Goal: Transaction & Acquisition: Obtain resource

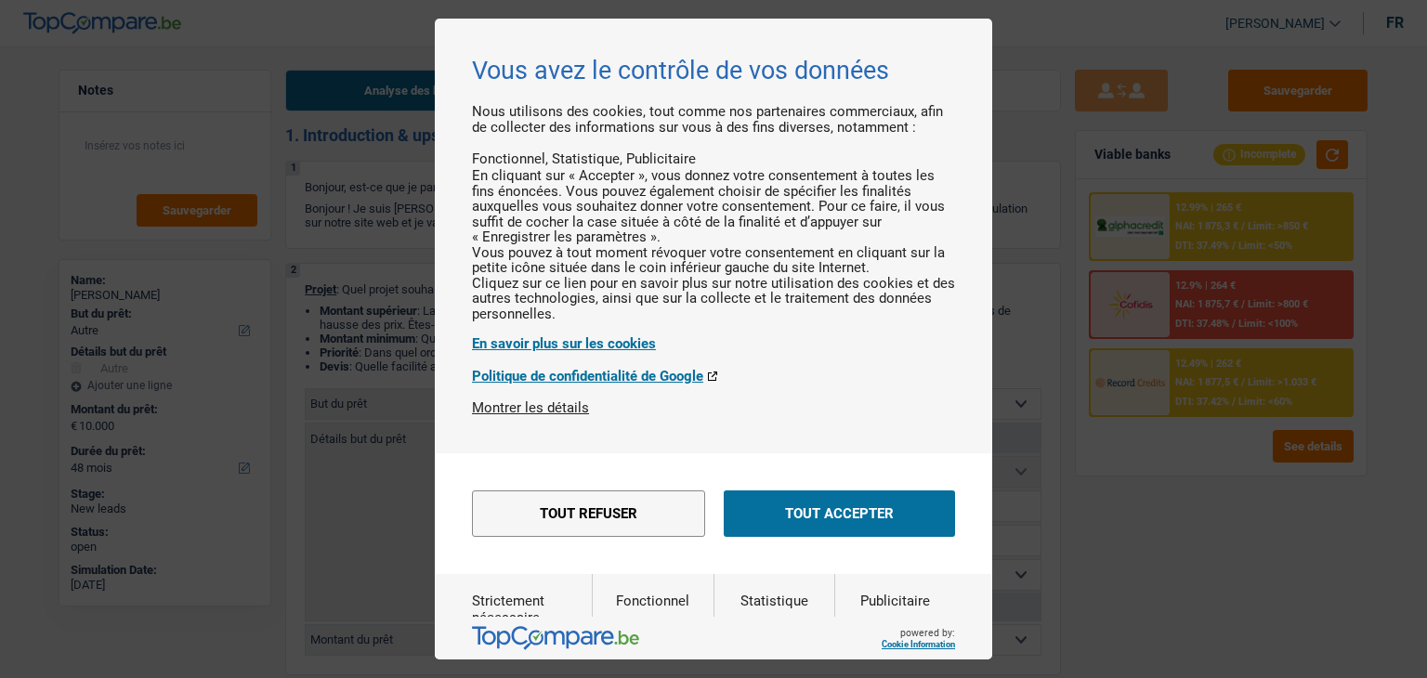
select select "other"
select select "48"
select select "other"
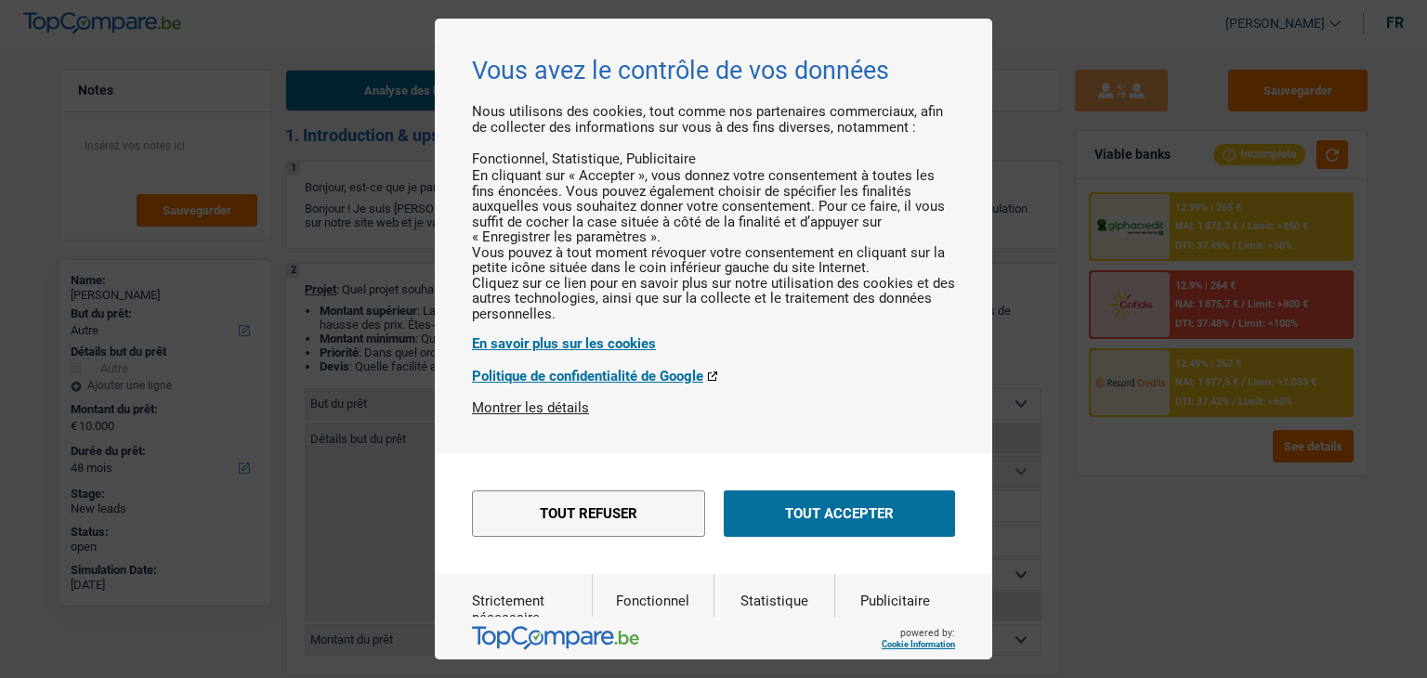
select select "48"
select select "independent"
select select "netSalary"
select select "rents"
select select "other"
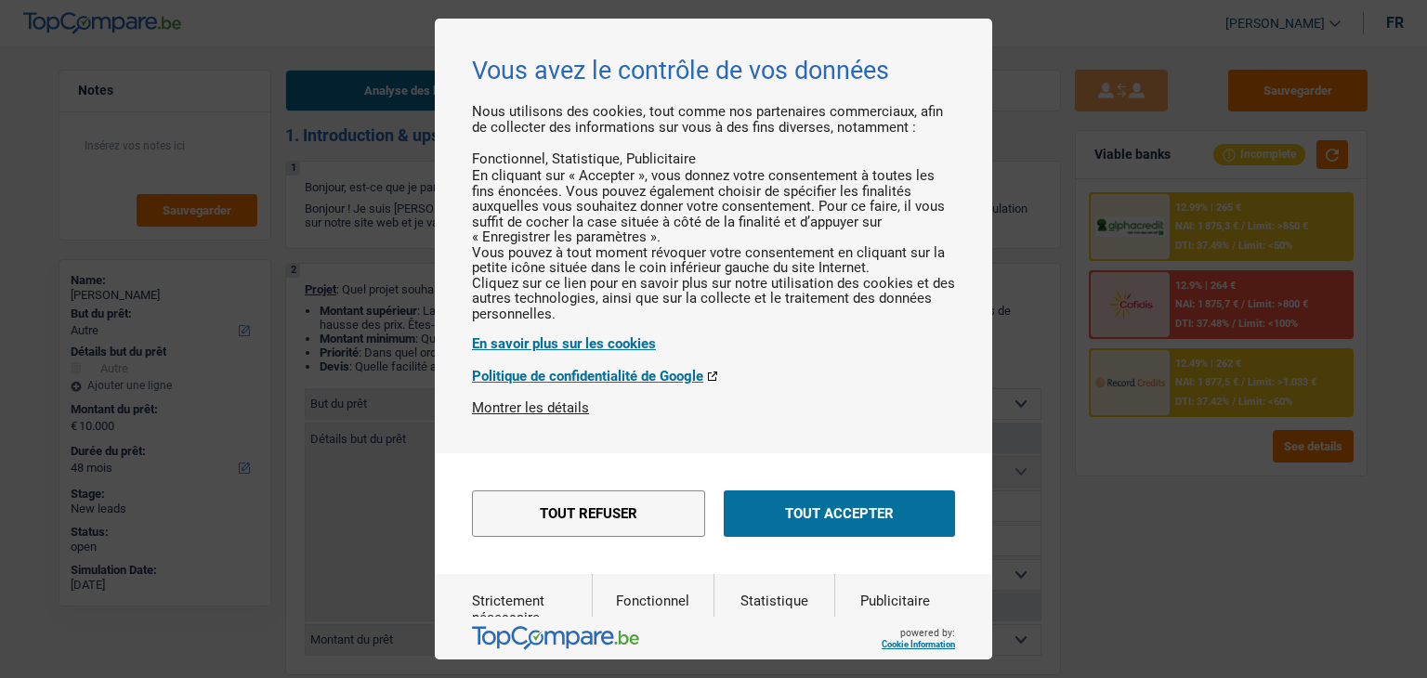
select select "other"
select select "48"
click at [594, 537] on button "Tout refuser" at bounding box center [588, 514] width 233 height 46
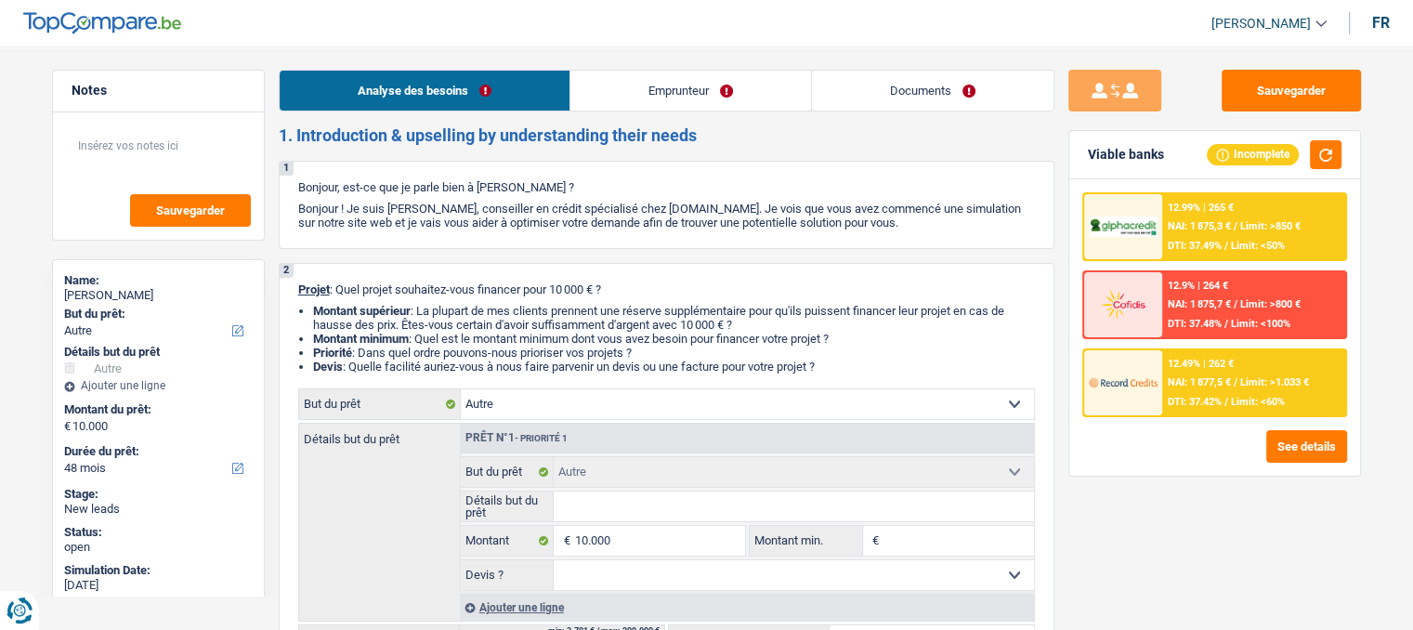
click at [685, 98] on link "Emprunteur" at bounding box center [690, 91] width 241 height 40
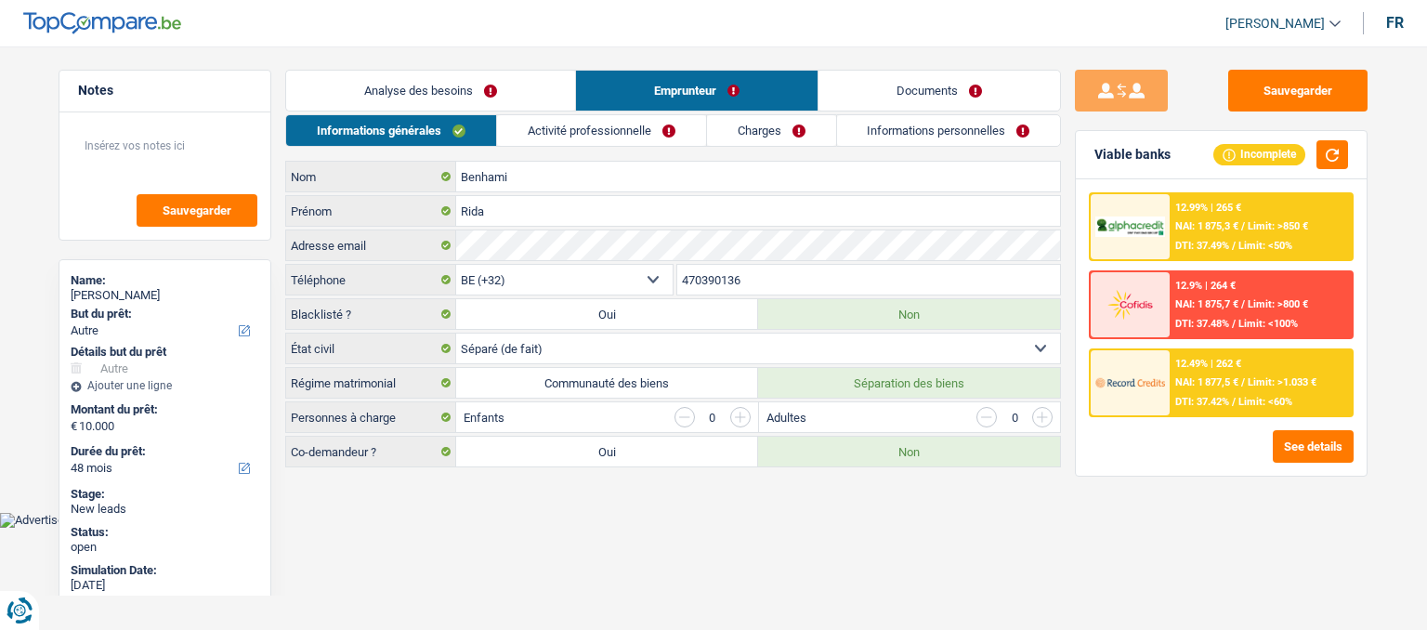
click at [613, 127] on link "Activité professionnelle" at bounding box center [601, 130] width 209 height 31
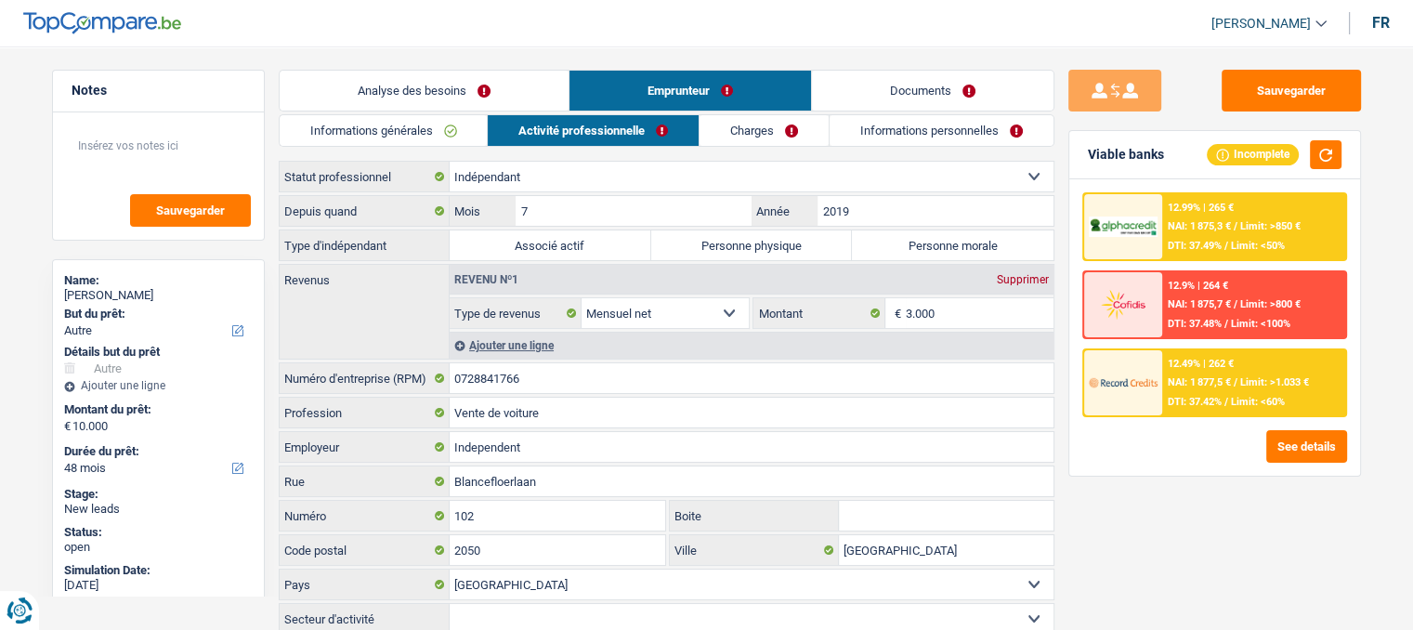
click at [455, 98] on link "Analyse des besoins" at bounding box center [424, 91] width 289 height 40
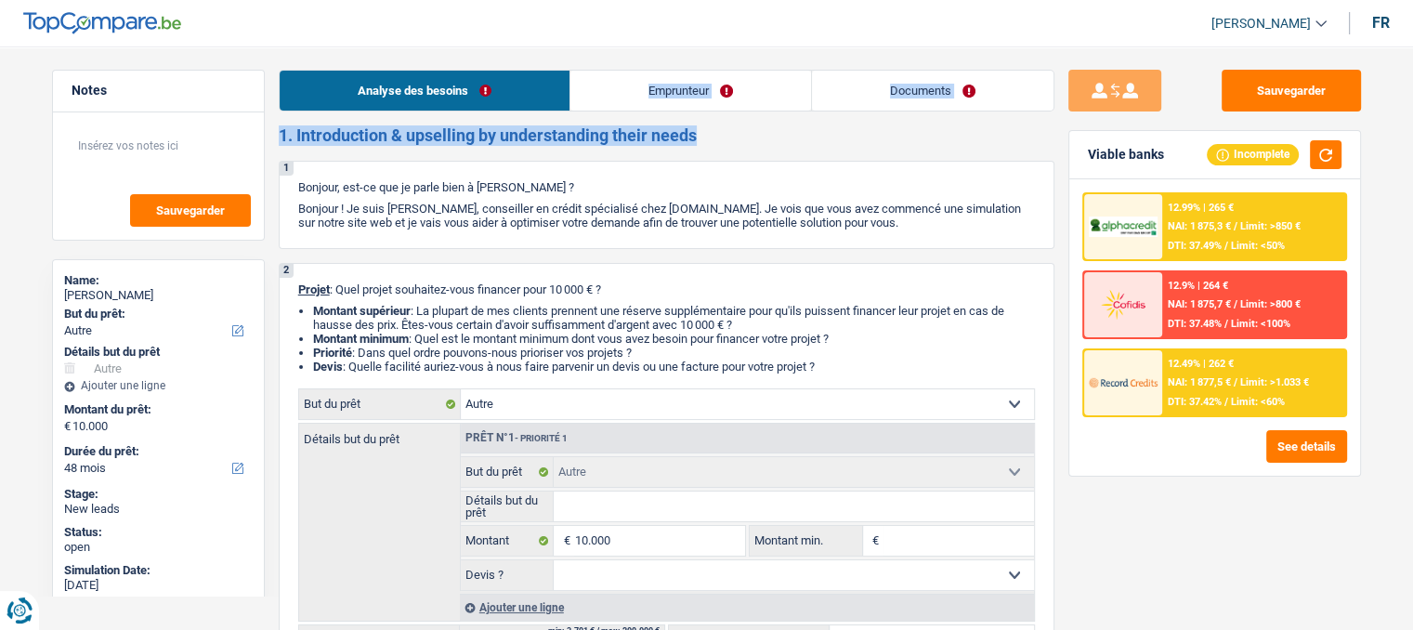
drag, startPoint x: 632, startPoint y: 114, endPoint x: 621, endPoint y: 87, distance: 29.2
click at [621, 87] on link "Emprunteur" at bounding box center [690, 91] width 241 height 40
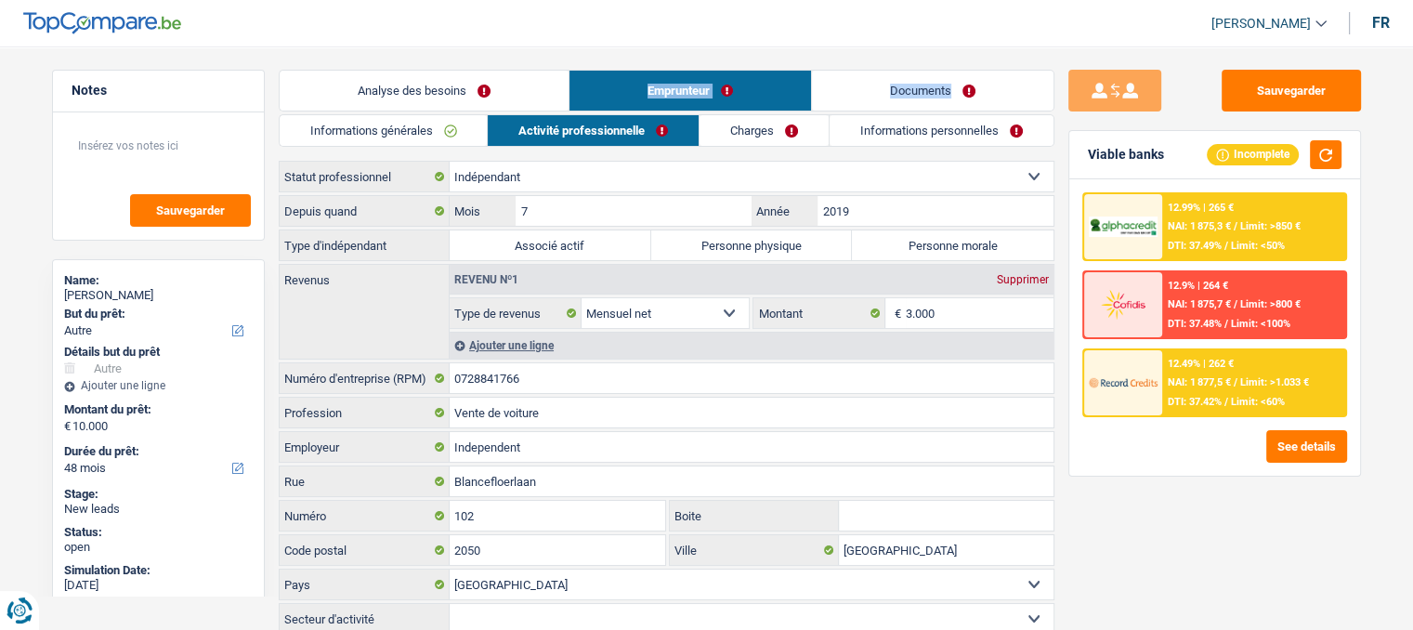
click at [745, 138] on link "Charges" at bounding box center [764, 130] width 129 height 31
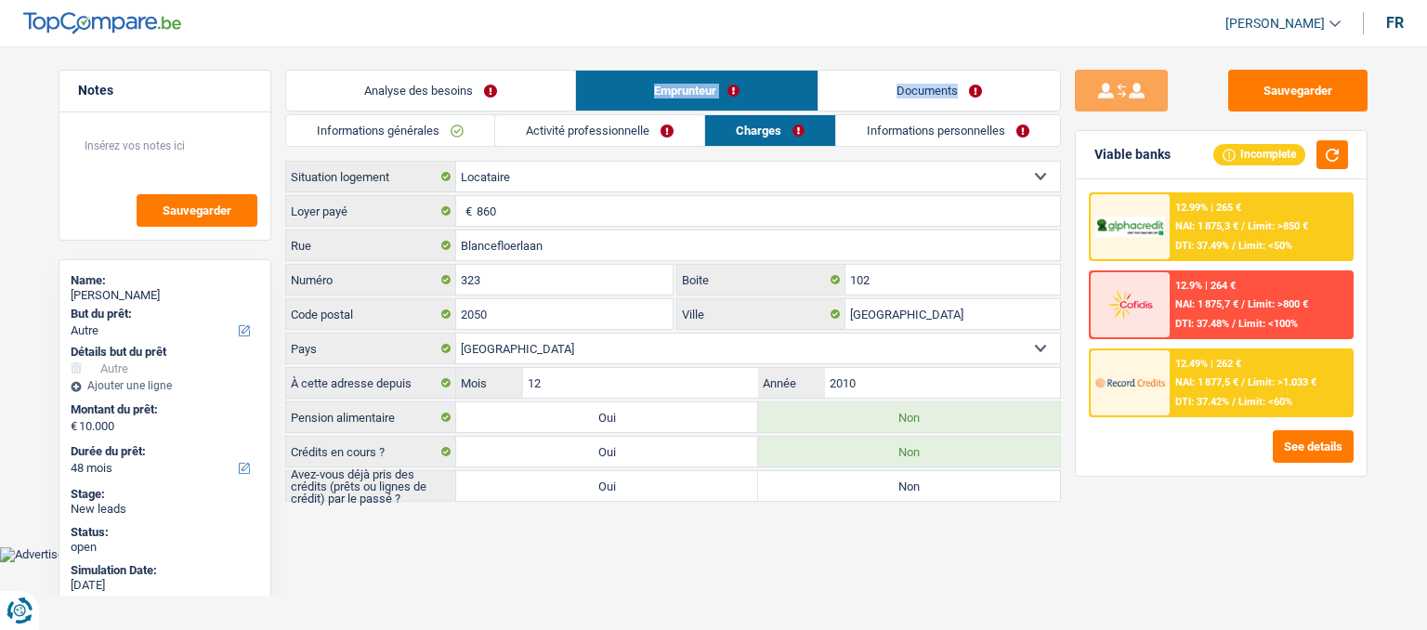
click at [539, 103] on link "Analyse des besoins" at bounding box center [430, 91] width 289 height 40
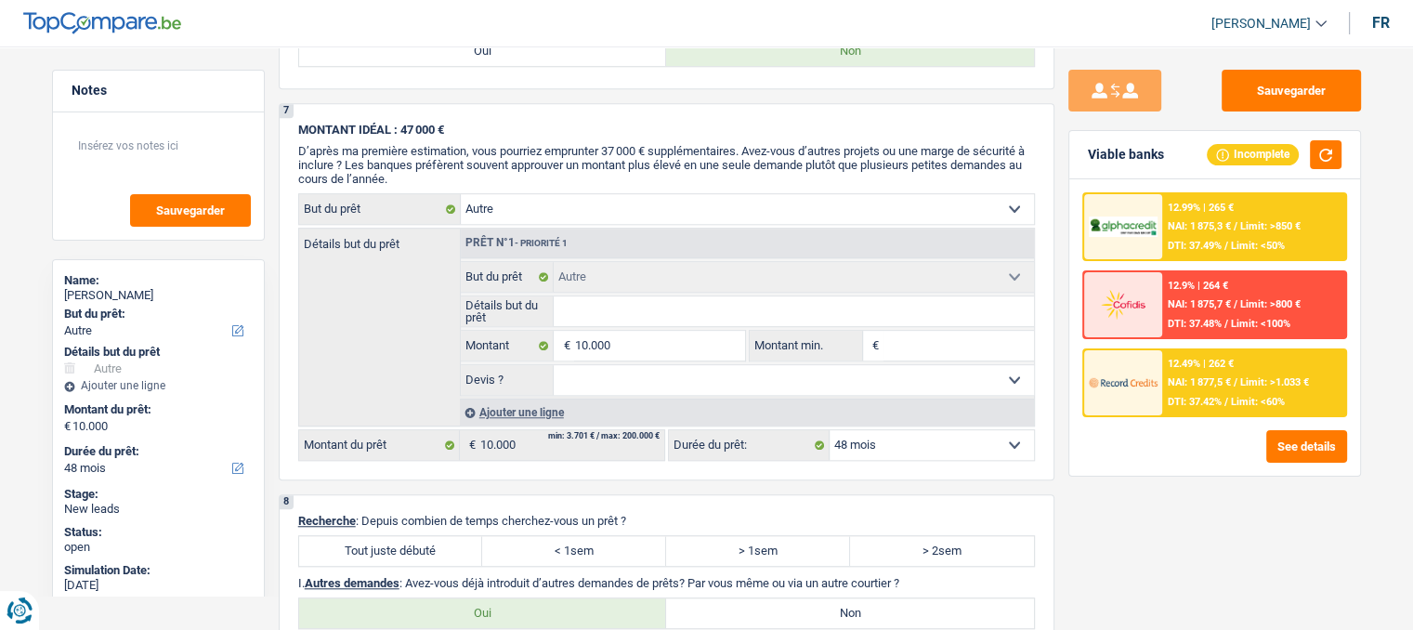
scroll to position [1430, 0]
click at [416, 122] on span "MONTANT IDÉAL : 47 000 €" at bounding box center [371, 129] width 146 height 14
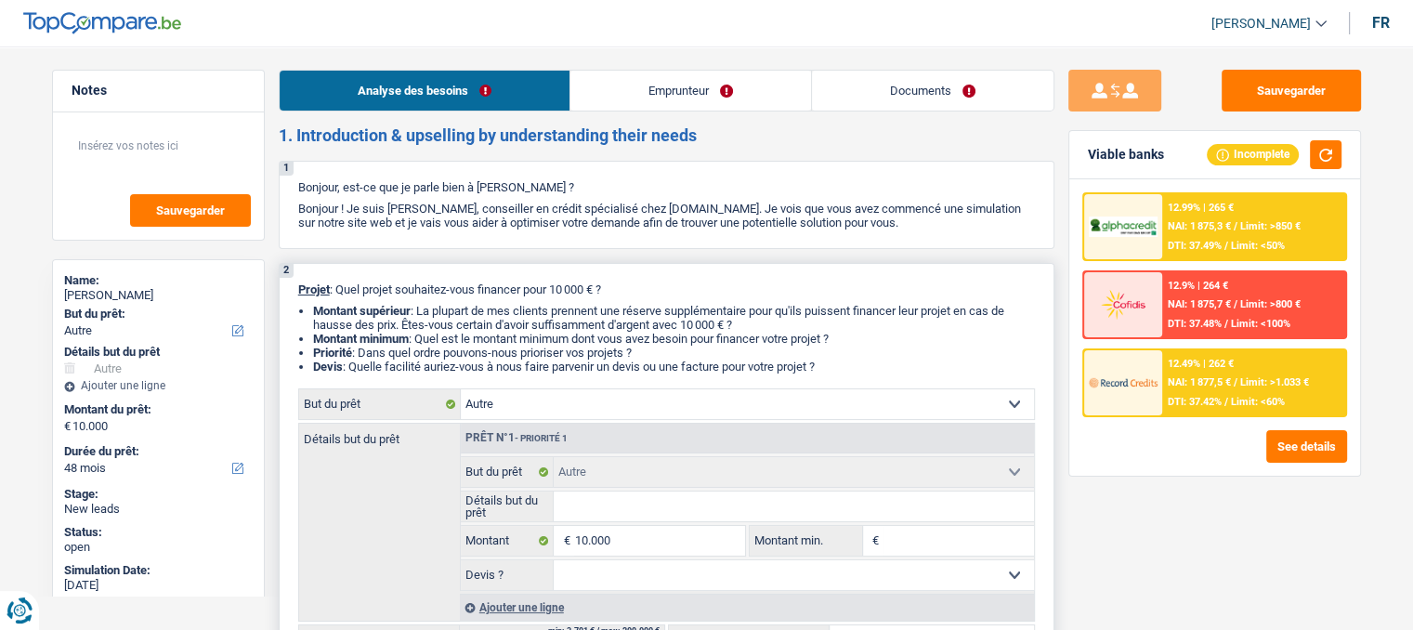
scroll to position [111, 0]
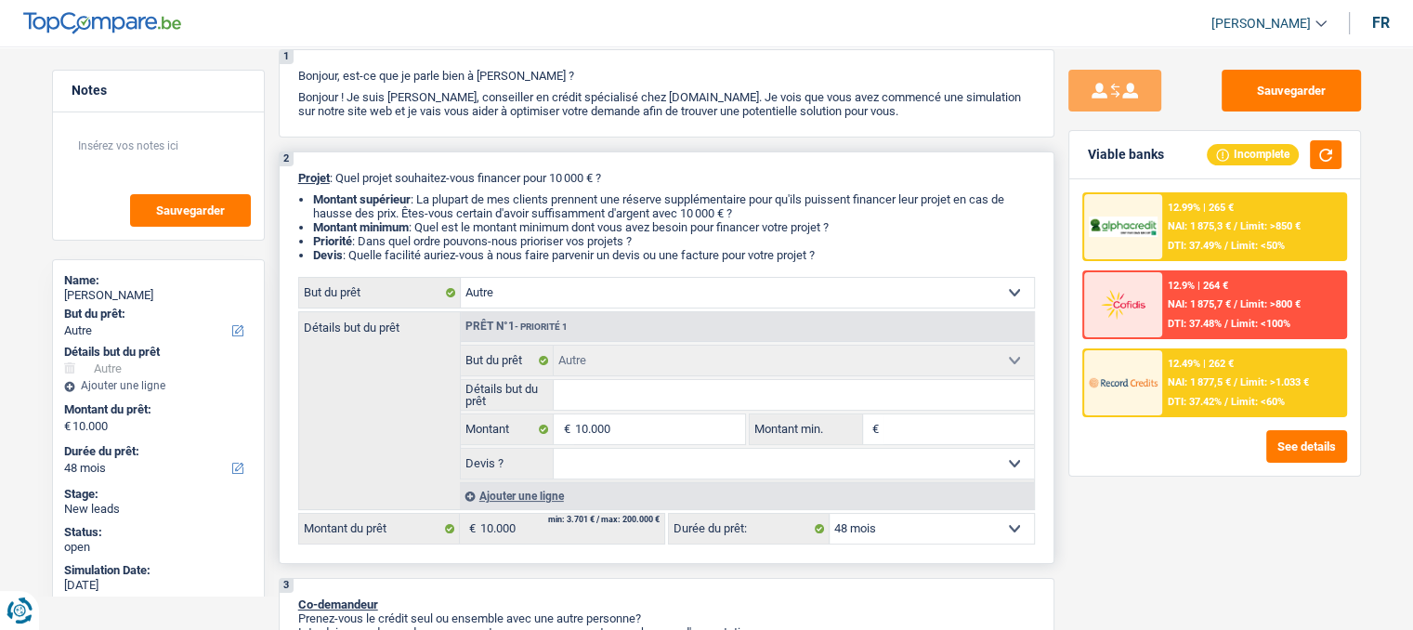
click at [587, 294] on select "Confort maison: meubles, textile, peinture, électroménager, outillage non-profe…" at bounding box center [747, 293] width 573 height 30
click at [652, 426] on input "10.000" at bounding box center [659, 429] width 170 height 30
click at [639, 434] on input "10.000" at bounding box center [659, 429] width 170 height 30
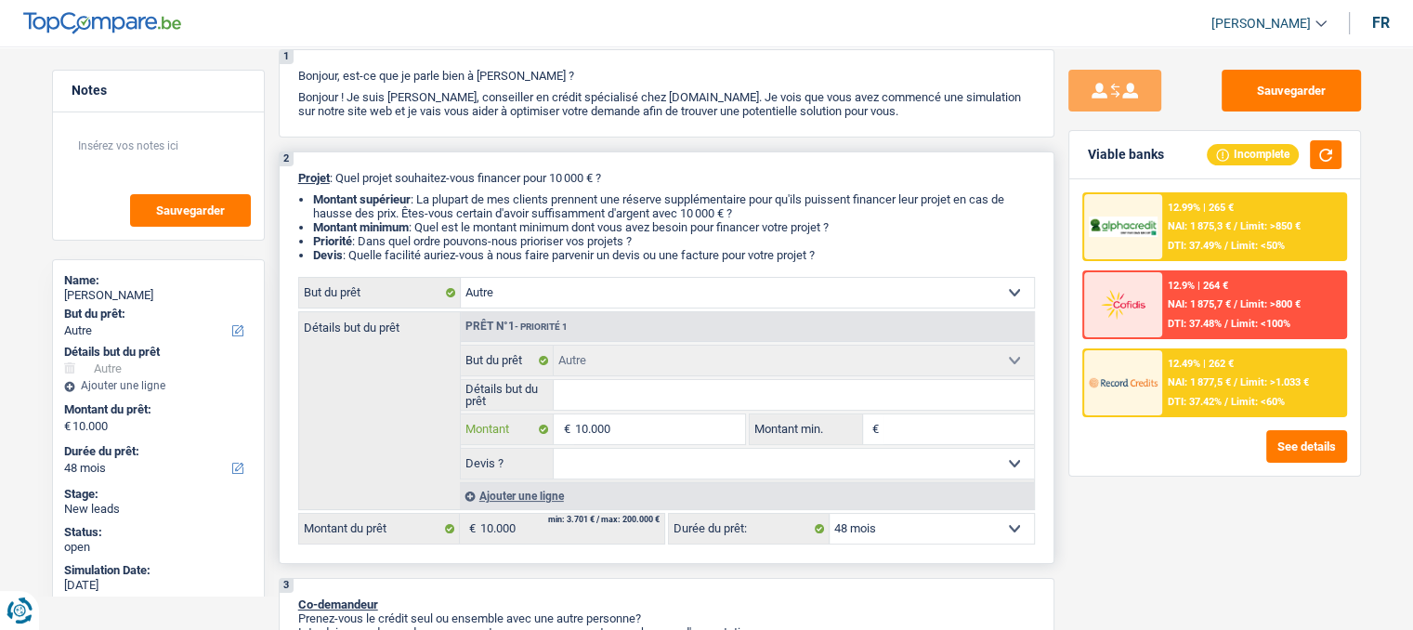
click at [639, 434] on input "10.000" at bounding box center [659, 429] width 170 height 30
type input "3"
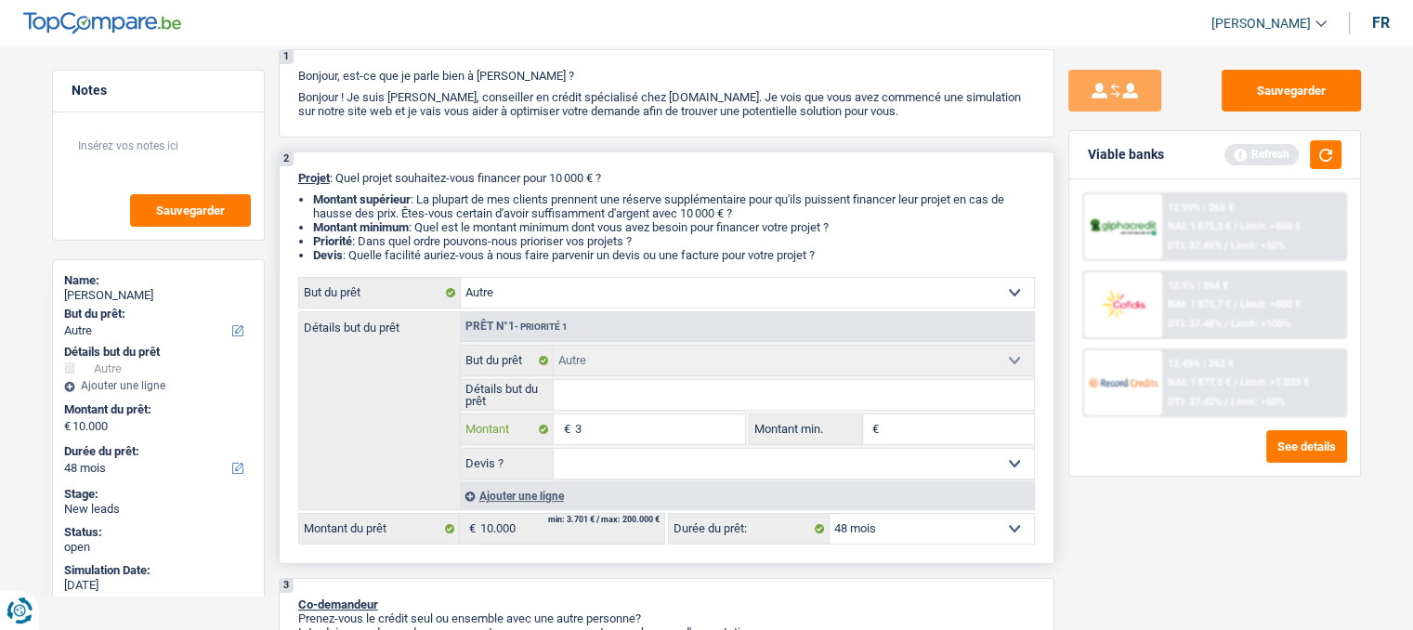
type input "35"
type input "350"
type input "3.500"
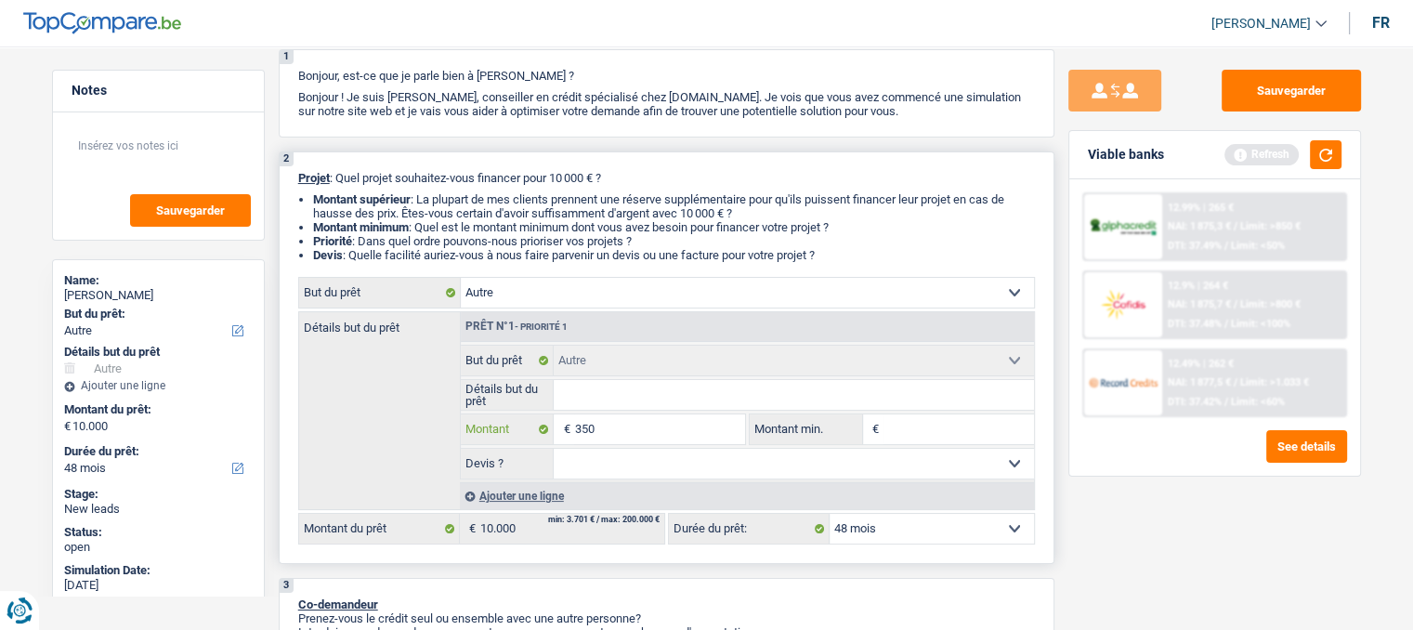
type input "3.500"
type input "35.000"
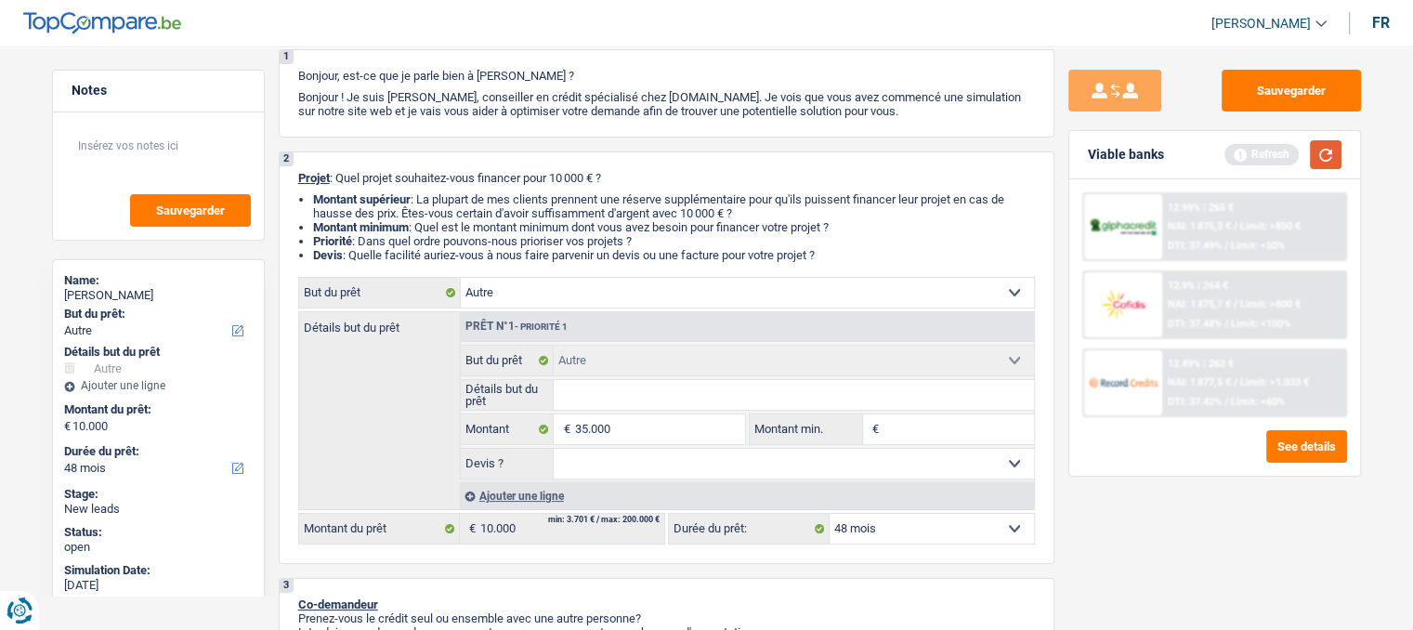
type input "35.000"
select select "120"
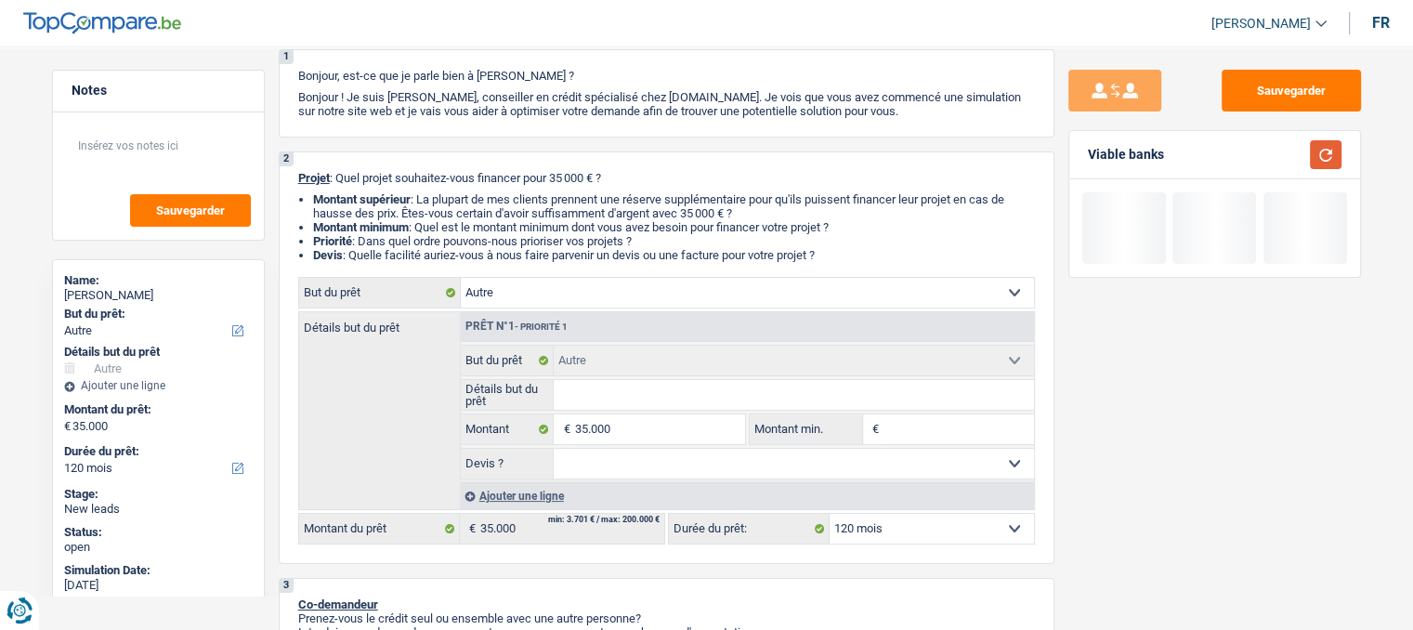
click at [1329, 158] on button "button" at bounding box center [1326, 154] width 32 height 29
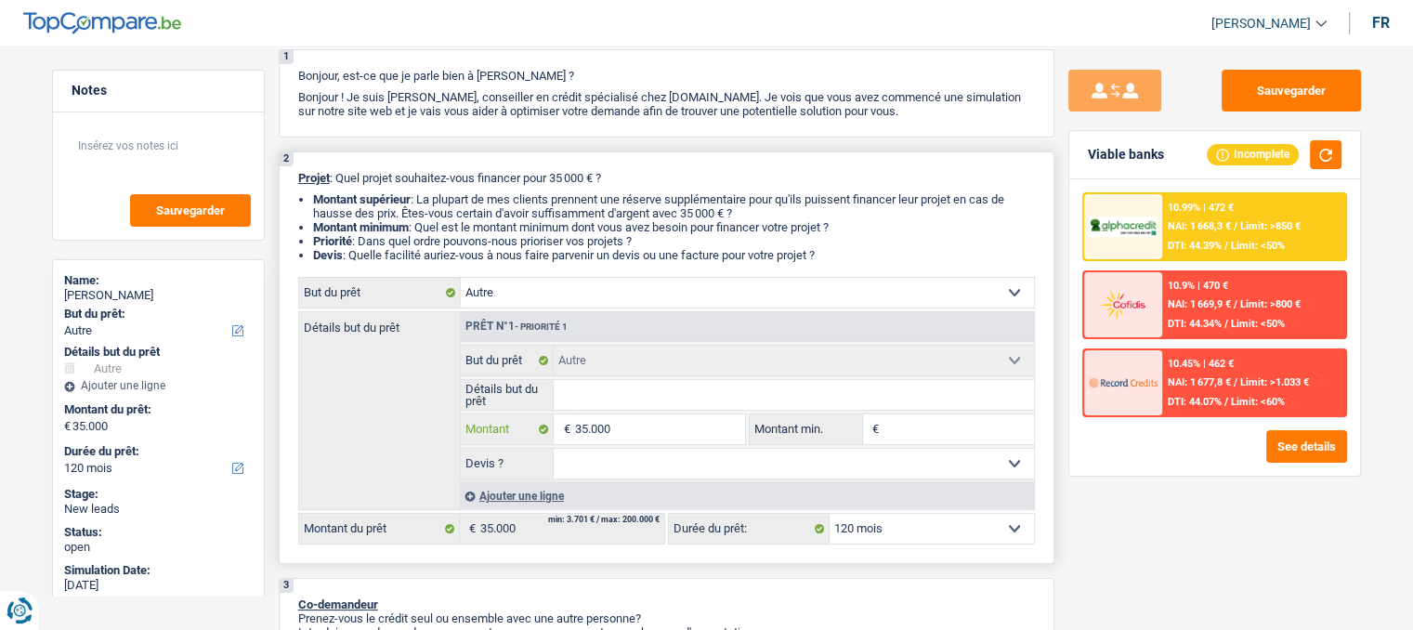
click at [625, 426] on input "35.000" at bounding box center [659, 429] width 170 height 30
type input "4"
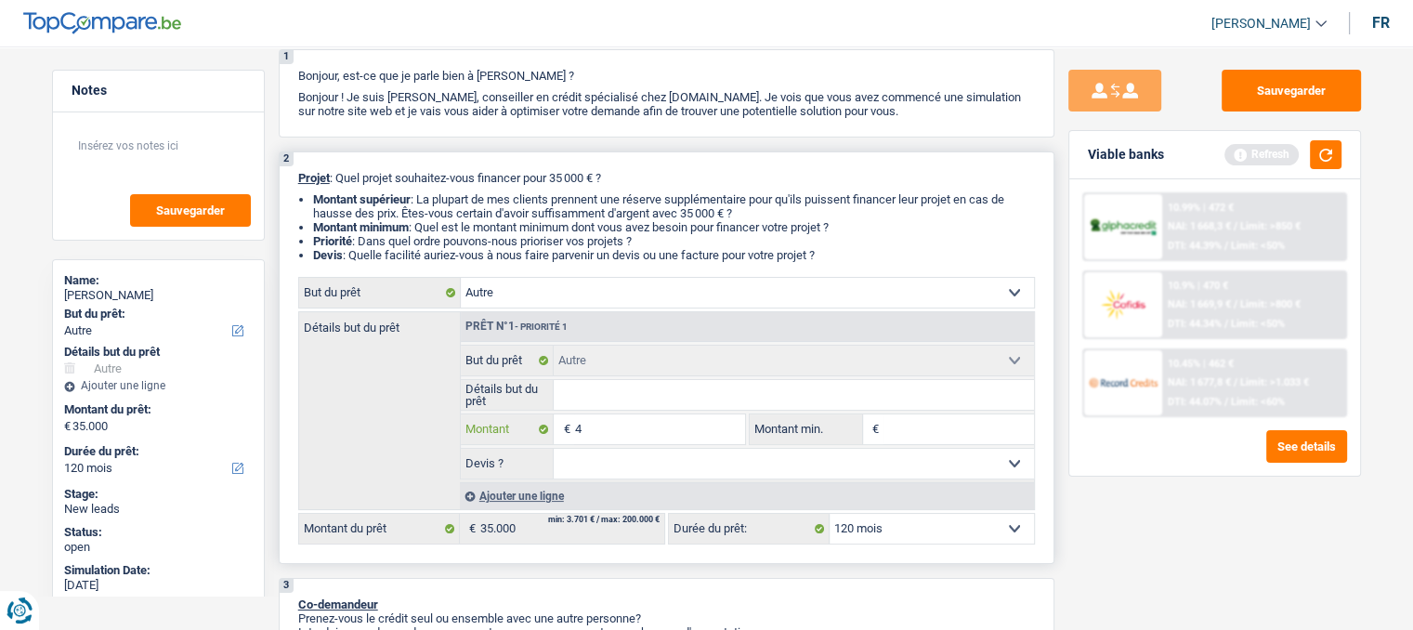
type input "40"
type input "400"
type input "4.000"
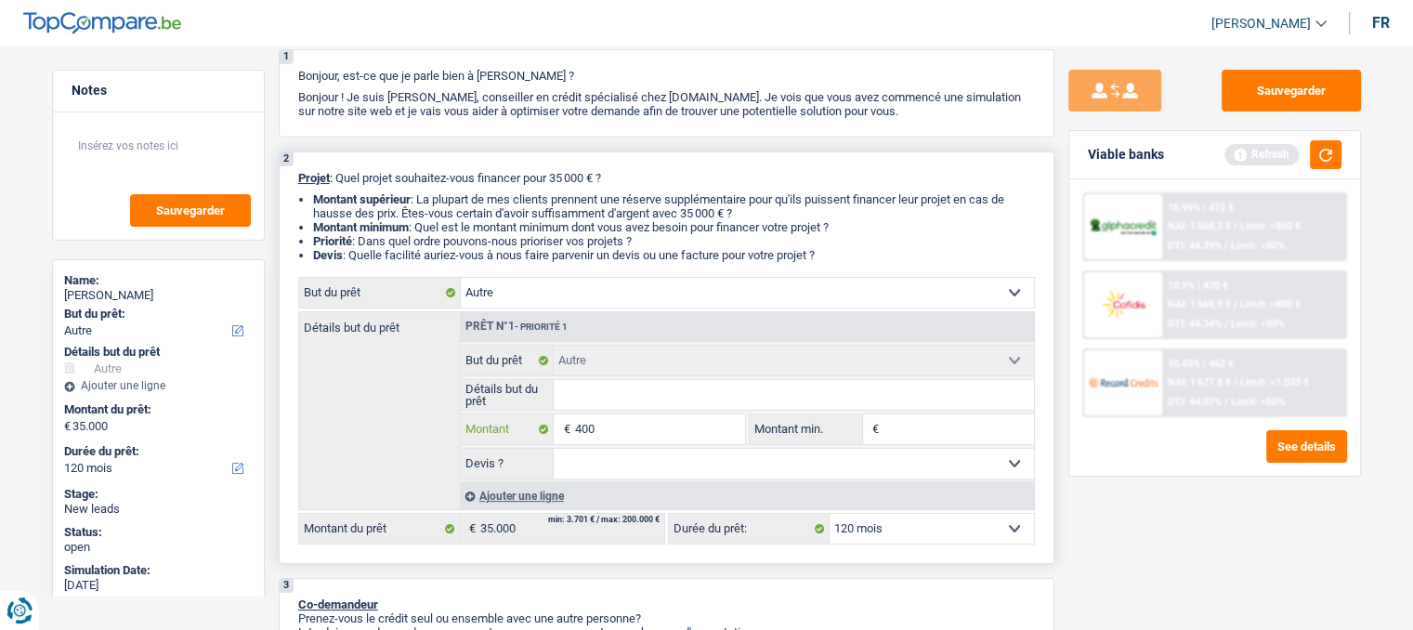
type input "4.000"
type input "40.000"
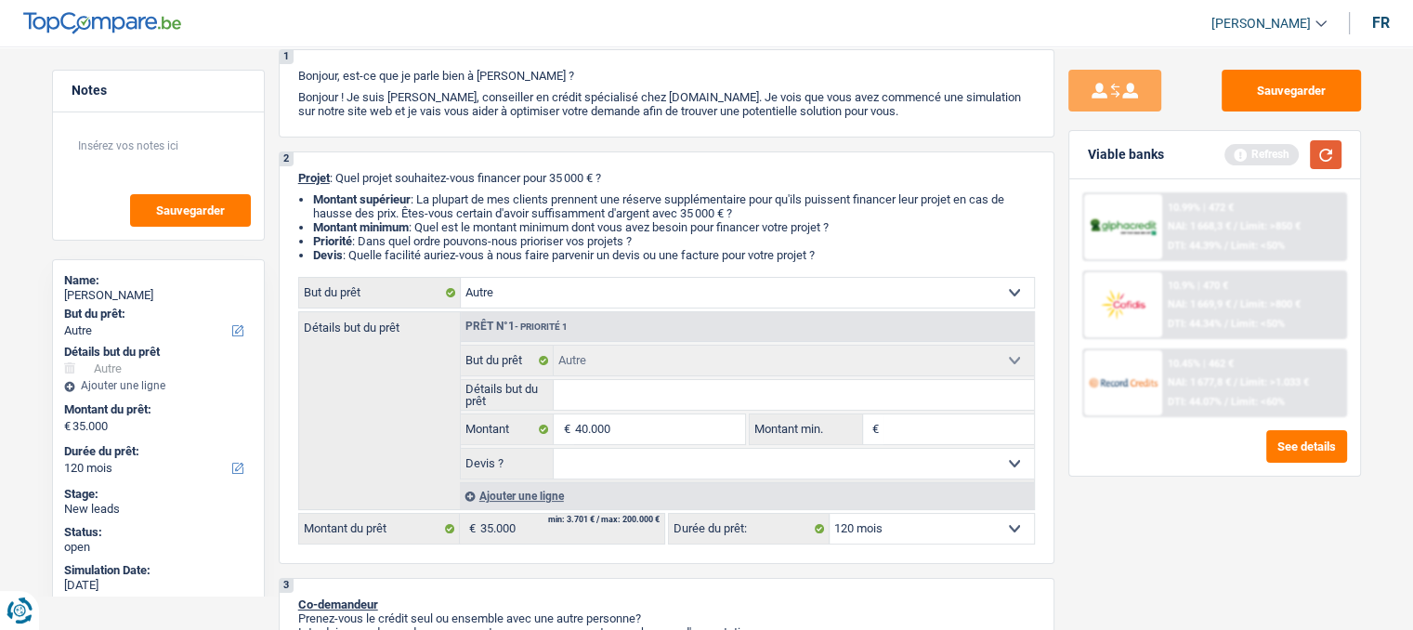
type input "40.000"
select select "144"
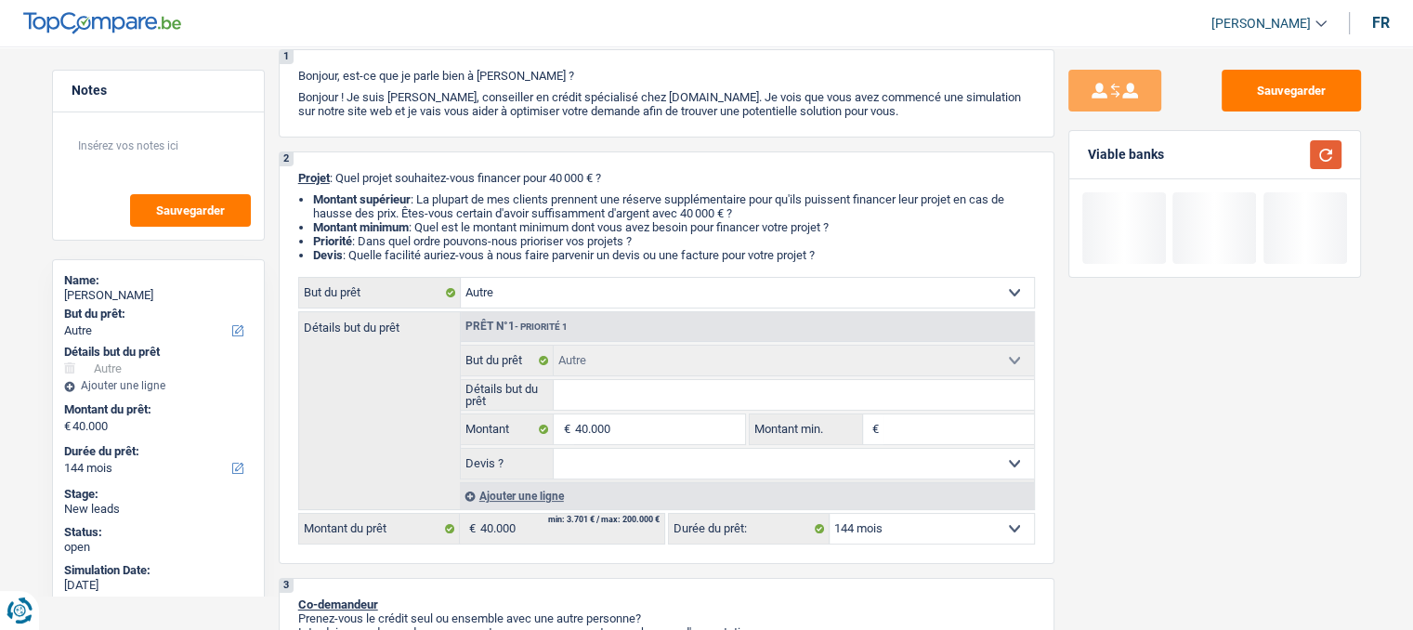
click at [1323, 164] on button "button" at bounding box center [1326, 154] width 32 height 29
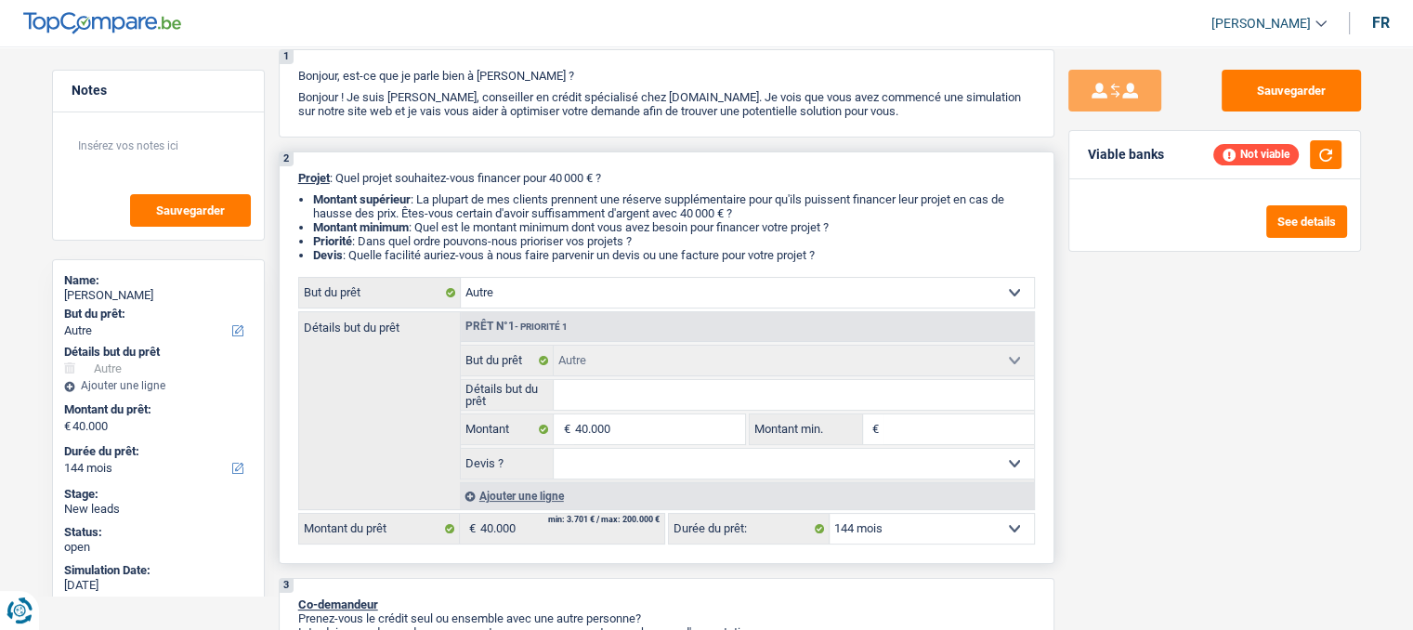
click at [870, 523] on select "12 mois 18 mois 24 mois 30 mois 36 mois 42 mois 48 mois 60 mois 72 mois 84 mois…" at bounding box center [932, 529] width 204 height 30
select select "120"
click at [830, 514] on select "12 mois 18 mois 24 mois 30 mois 36 mois 42 mois 48 mois 60 mois 72 mois 84 mois…" at bounding box center [932, 529] width 204 height 30
select select "120"
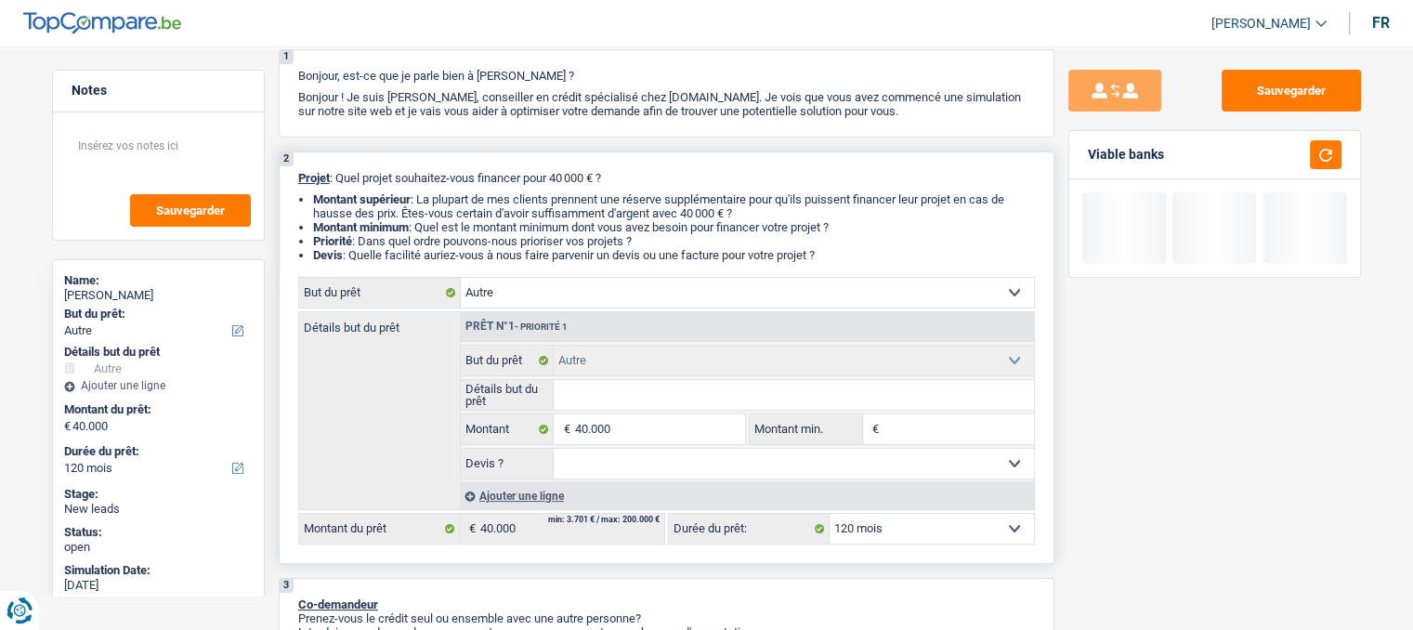
click at [914, 524] on select "12 mois 18 mois 24 mois 30 mois 36 mois 42 mois 48 mois 60 mois 72 mois 84 mois…" at bounding box center [932, 529] width 204 height 30
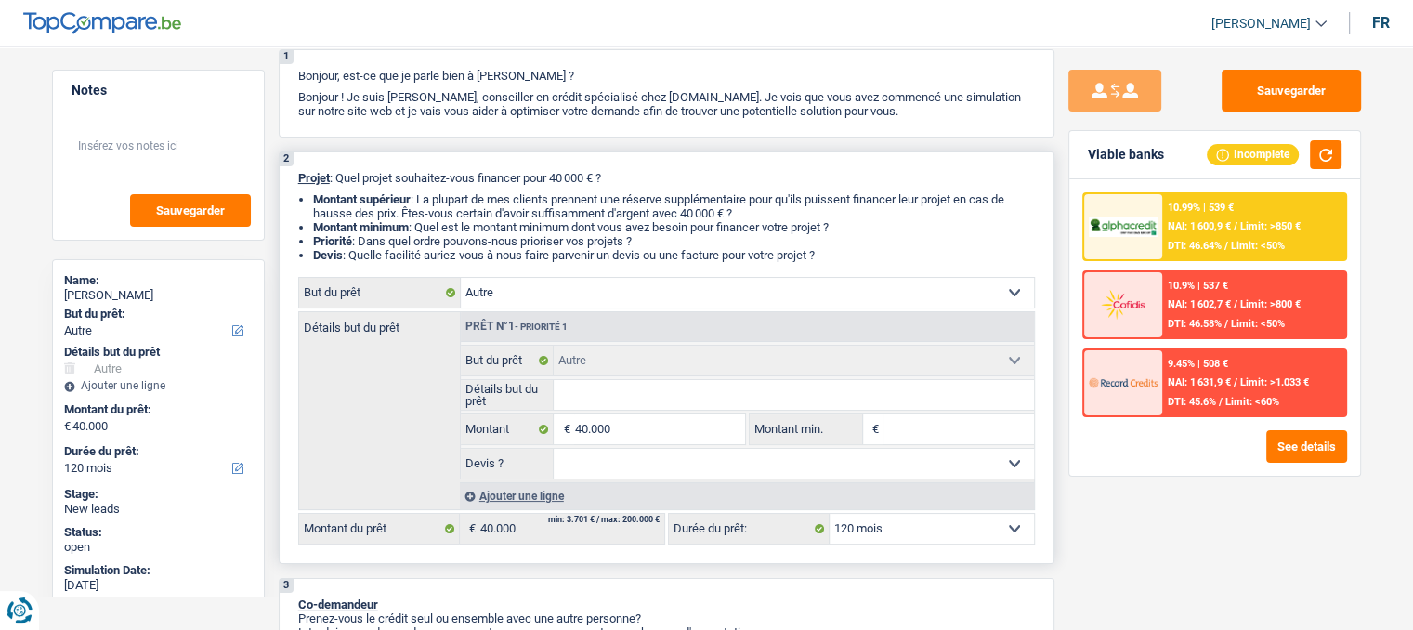
select select "144"
click at [830, 514] on select "12 mois 18 mois 24 mois 30 mois 36 mois 42 mois 48 mois 60 mois 72 mois 84 mois…" at bounding box center [932, 529] width 204 height 30
select select "144"
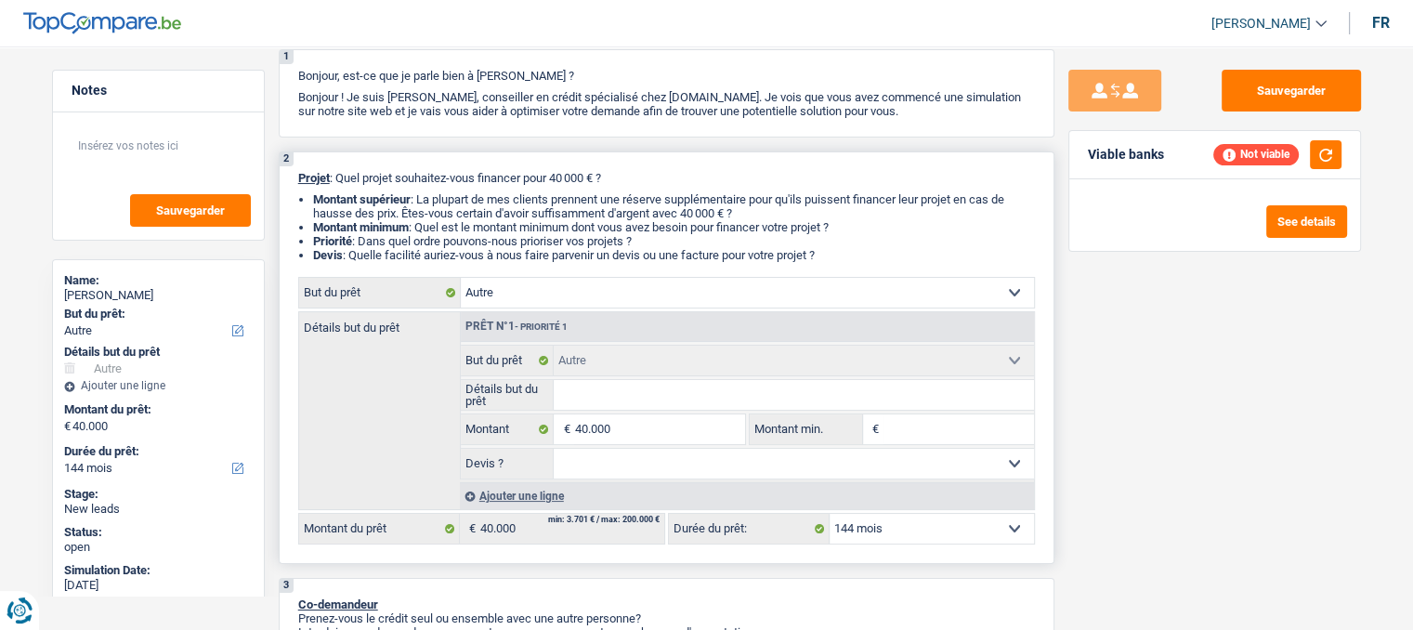
click at [854, 531] on select "12 mois 18 mois 24 mois 30 mois 36 mois 42 mois 48 mois 60 mois 72 mois 84 mois…" at bounding box center [932, 529] width 204 height 30
select select "120"
click at [830, 514] on select "12 mois 18 mois 24 mois 30 mois 36 mois 42 mois 48 mois 60 mois 72 mois 84 mois…" at bounding box center [932, 529] width 204 height 30
select select "120"
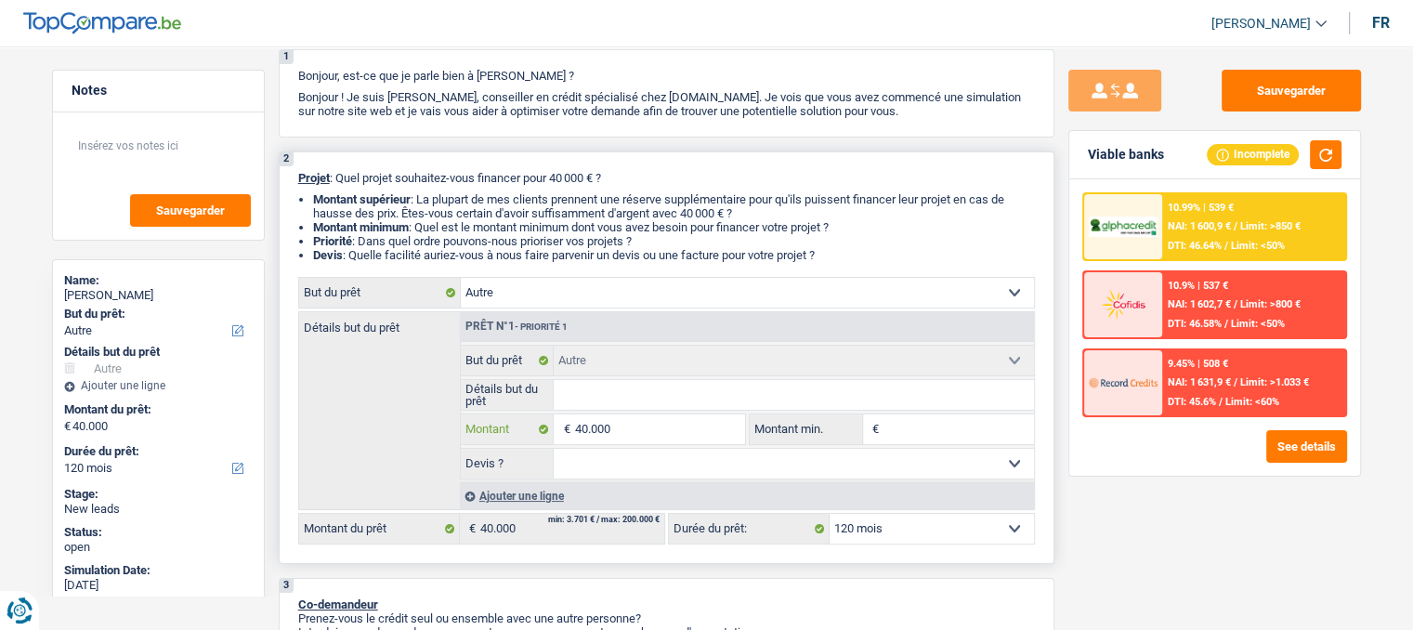
click at [638, 435] on input "40.000" at bounding box center [659, 429] width 170 height 30
type input "4"
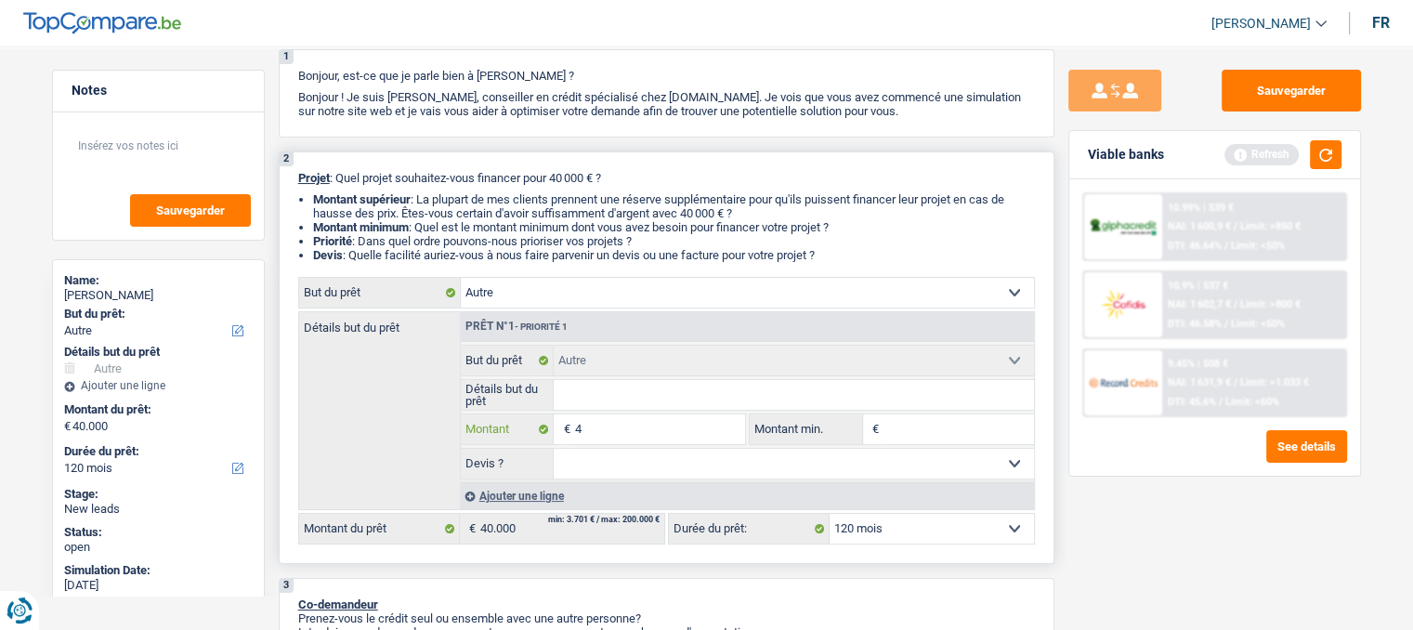
type input "45"
type input "450"
type input "4.500"
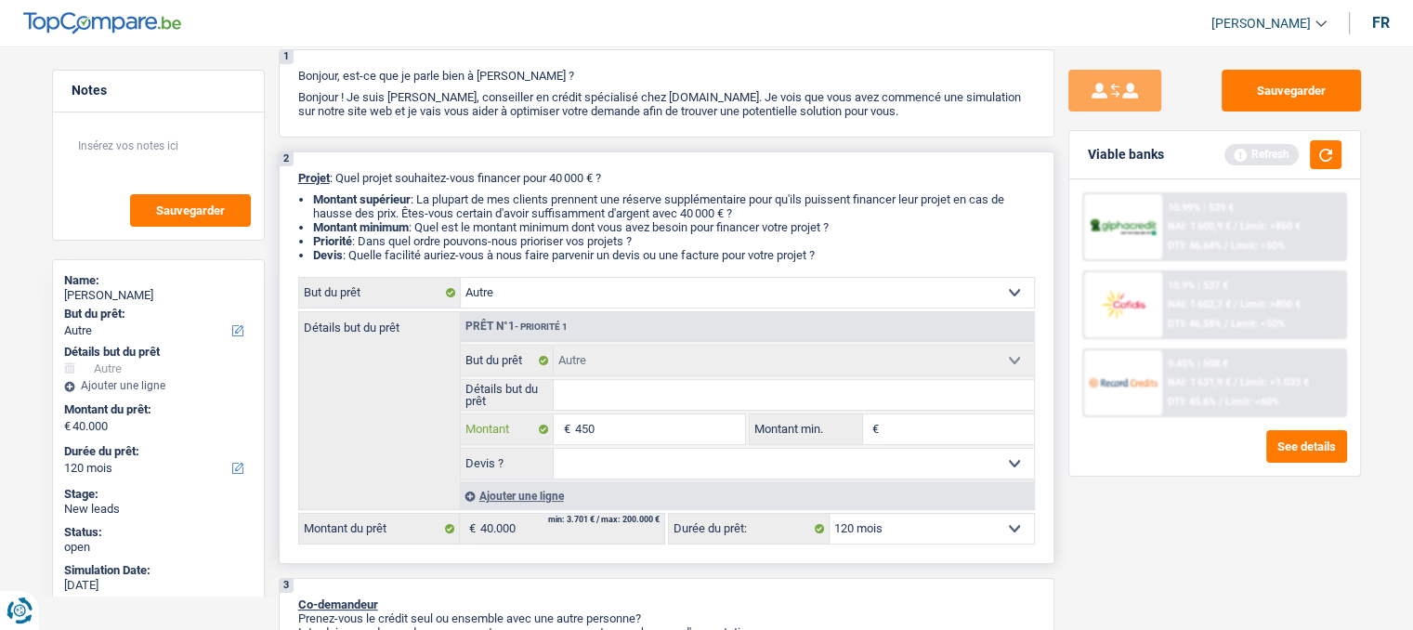
type input "4.500"
type input "45.000"
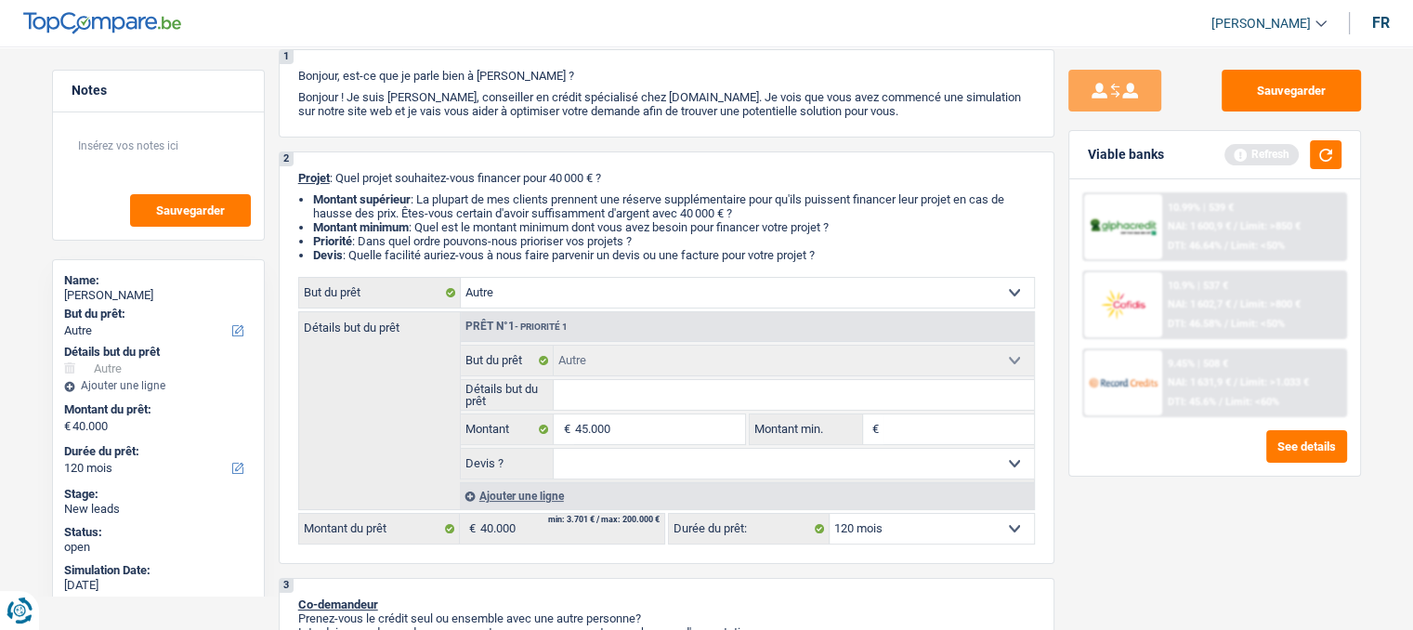
select select "144"
type input "45.000"
select select "144"
type input "45.000"
select select "144"
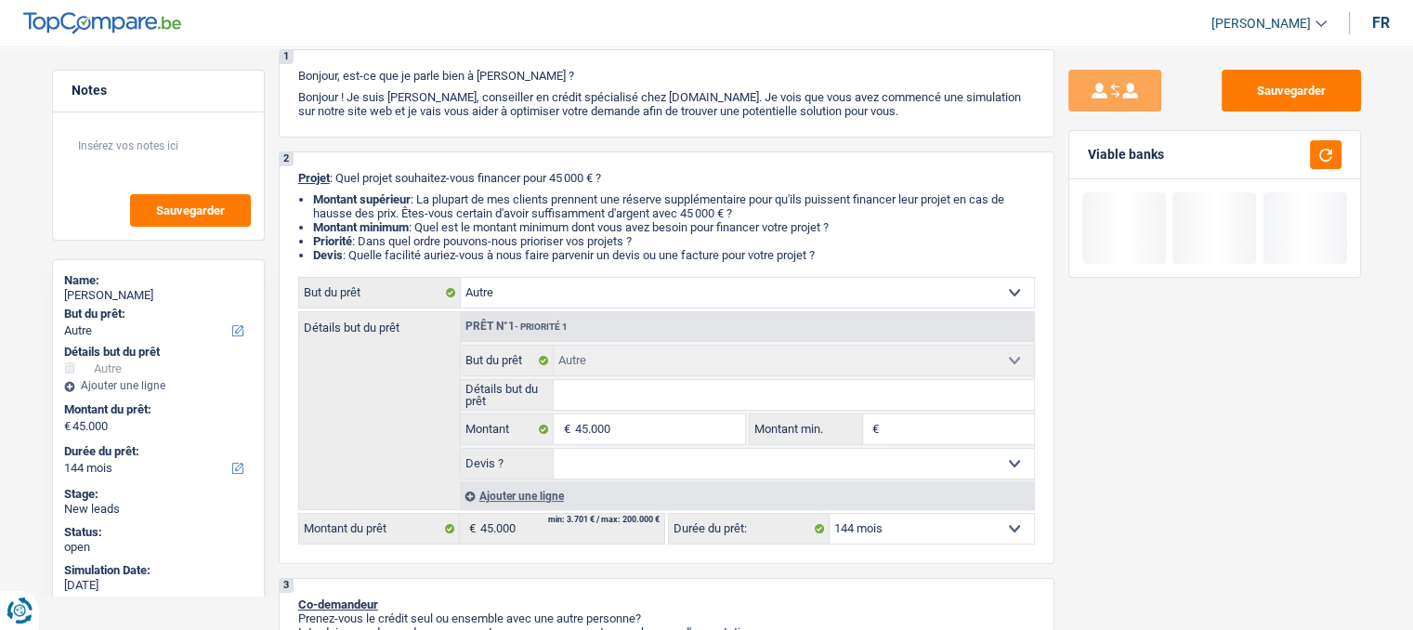
click at [1205, 526] on div "Sauvegarder Viable banks" at bounding box center [1214, 333] width 321 height 526
click at [997, 529] on select "12 mois 18 mois 24 mois 30 mois 36 mois 42 mois 48 mois 60 mois 72 mois 84 mois…" at bounding box center [932, 529] width 204 height 30
select select "120"
click at [830, 514] on select "12 mois 18 mois 24 mois 30 mois 36 mois 42 mois 48 mois 60 mois 72 mois 84 mois…" at bounding box center [932, 529] width 204 height 30
select select "120"
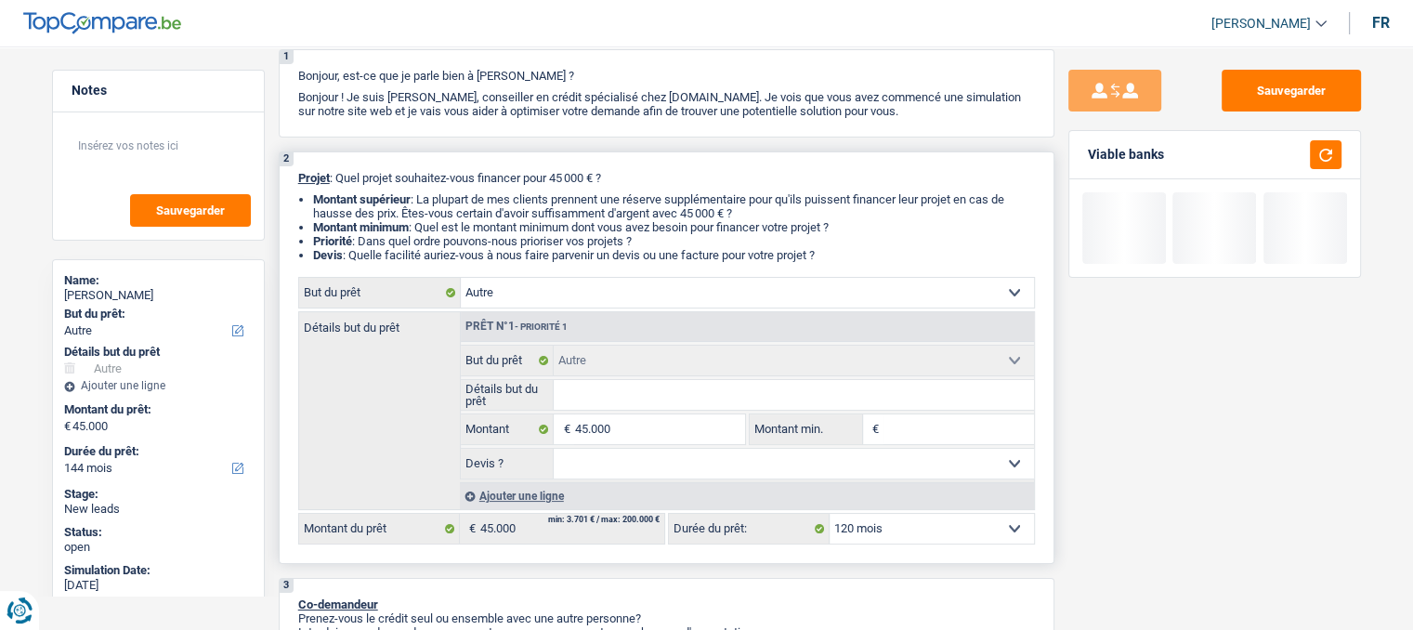
select select "120"
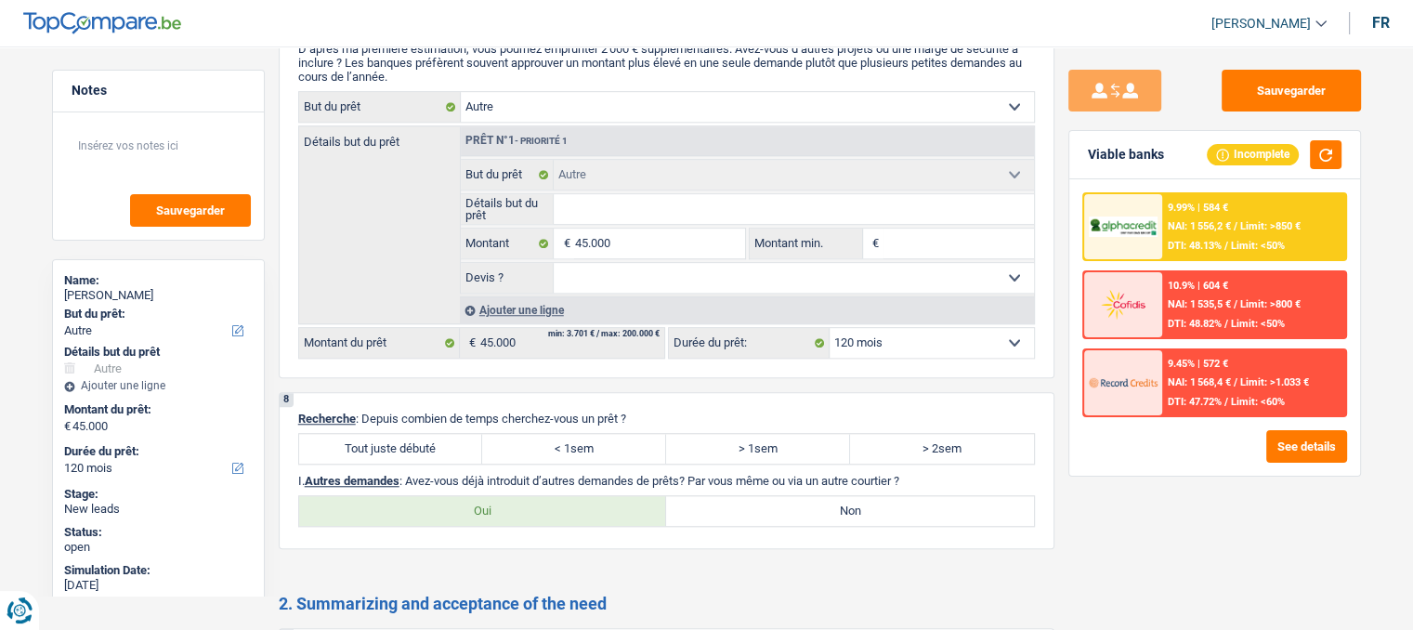
scroll to position [1528, 0]
drag, startPoint x: 930, startPoint y: 473, endPoint x: 700, endPoint y: 473, distance: 230.4
click at [700, 477] on p "I. Autres demandes : Avez-vous déjà introduit d’autres demandes de prêts? Par v…" at bounding box center [666, 484] width 737 height 14
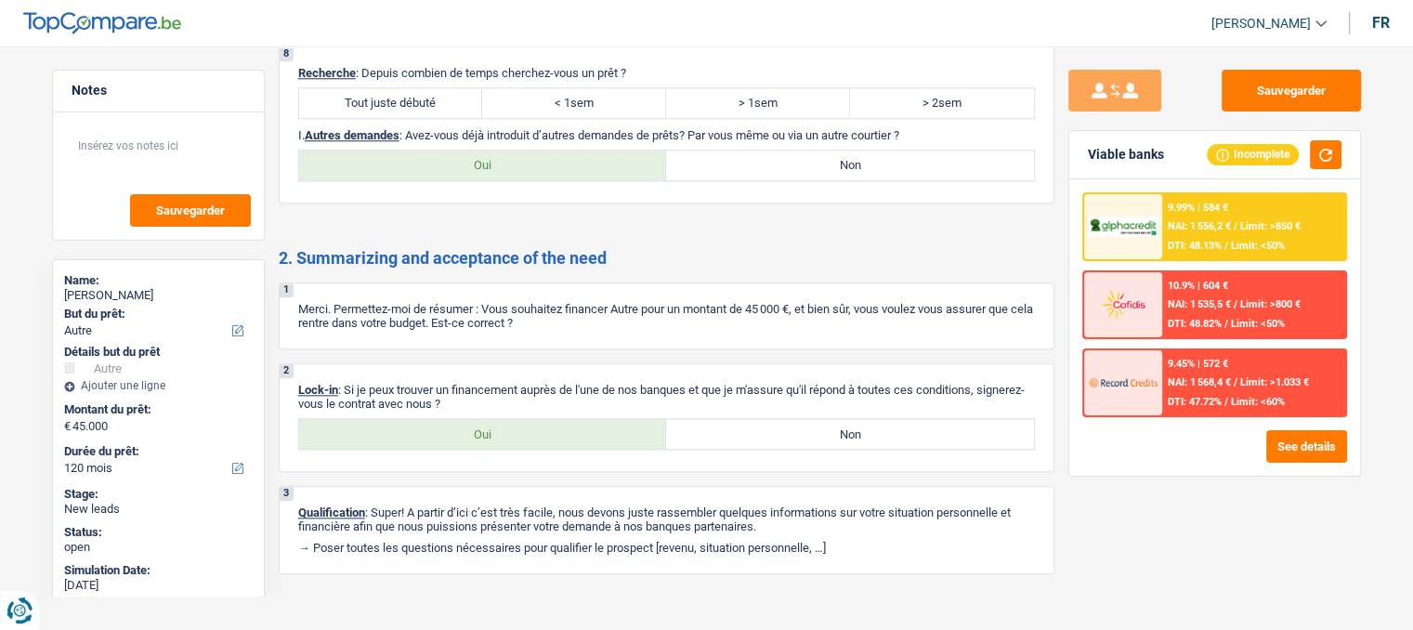
scroll to position [1877, 0]
click at [412, 306] on p "Merci. Permettez-moi de résumer : Vous souhaitez financer Autre pour un montant…" at bounding box center [666, 316] width 737 height 28
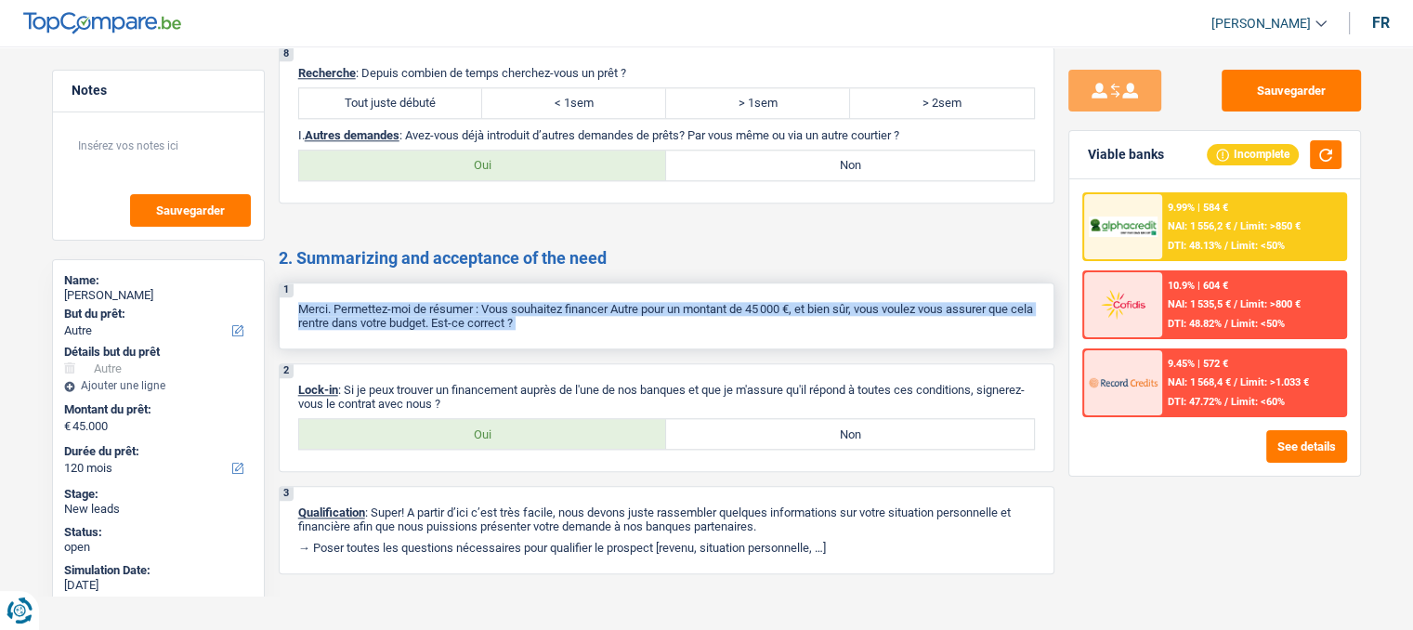
click at [412, 306] on p "Merci. Permettez-moi de résumer : Vous souhaitez financer Autre pour un montant…" at bounding box center [666, 316] width 737 height 28
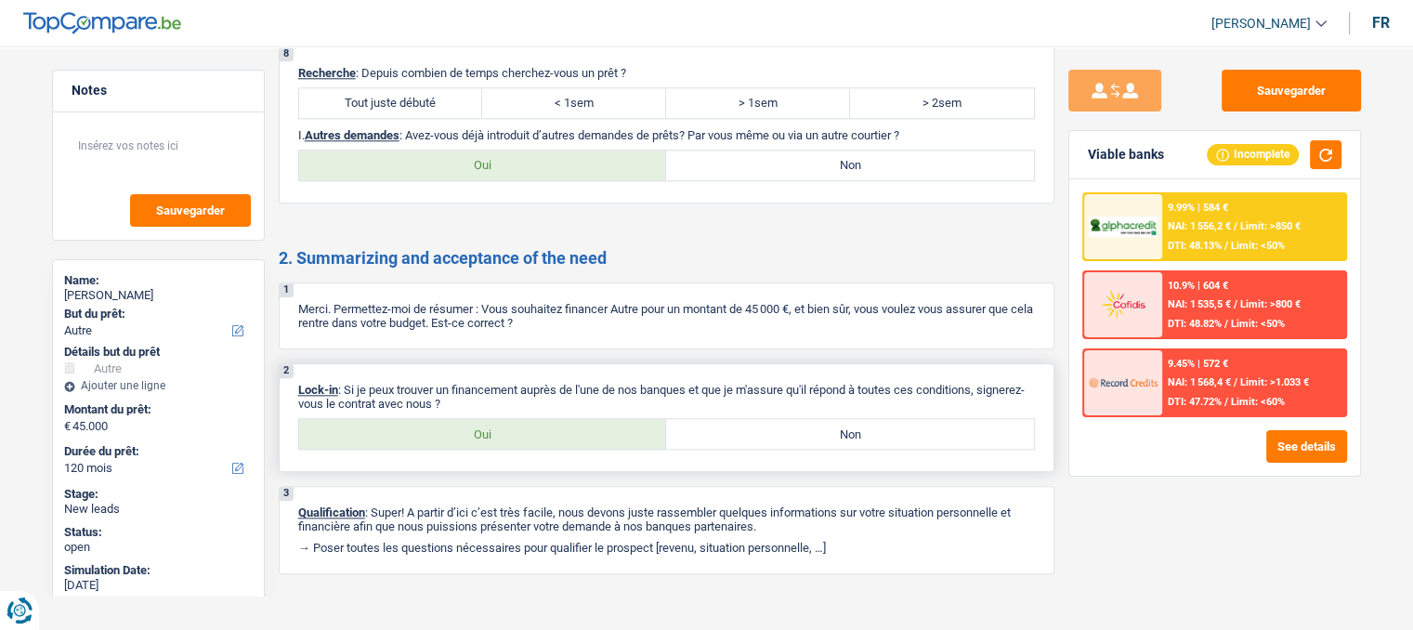
click at [479, 383] on p "Lock-in : Si je peux trouver un financement auprès de l'une de nos banques et q…" at bounding box center [666, 397] width 737 height 28
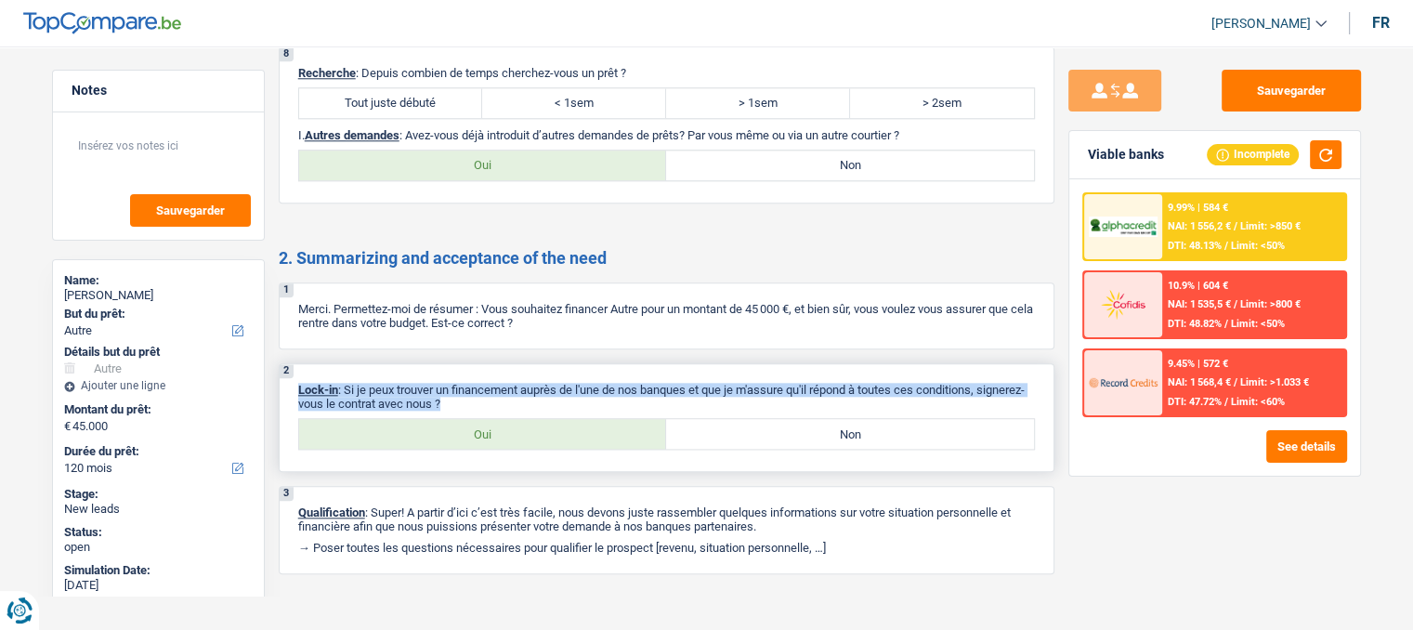
click at [479, 383] on p "Lock-in : Si je peux trouver un financement auprès de l'une de nos banques et q…" at bounding box center [666, 397] width 737 height 28
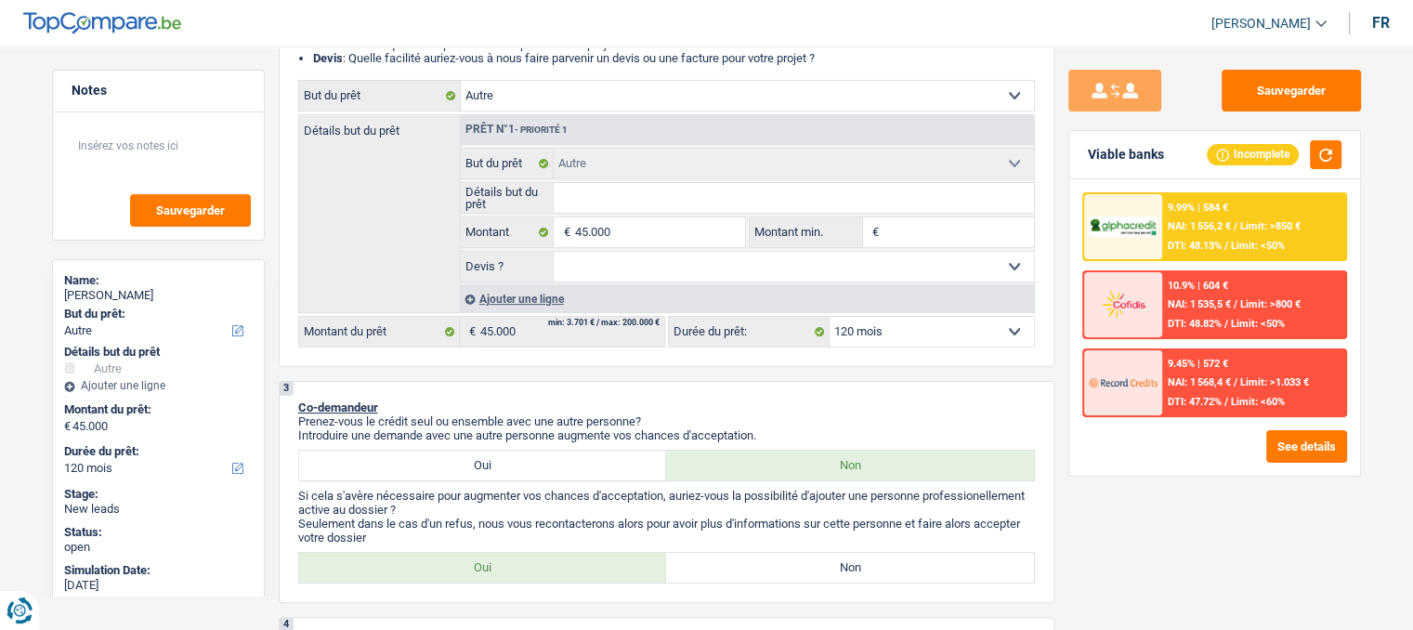
scroll to position [0, 0]
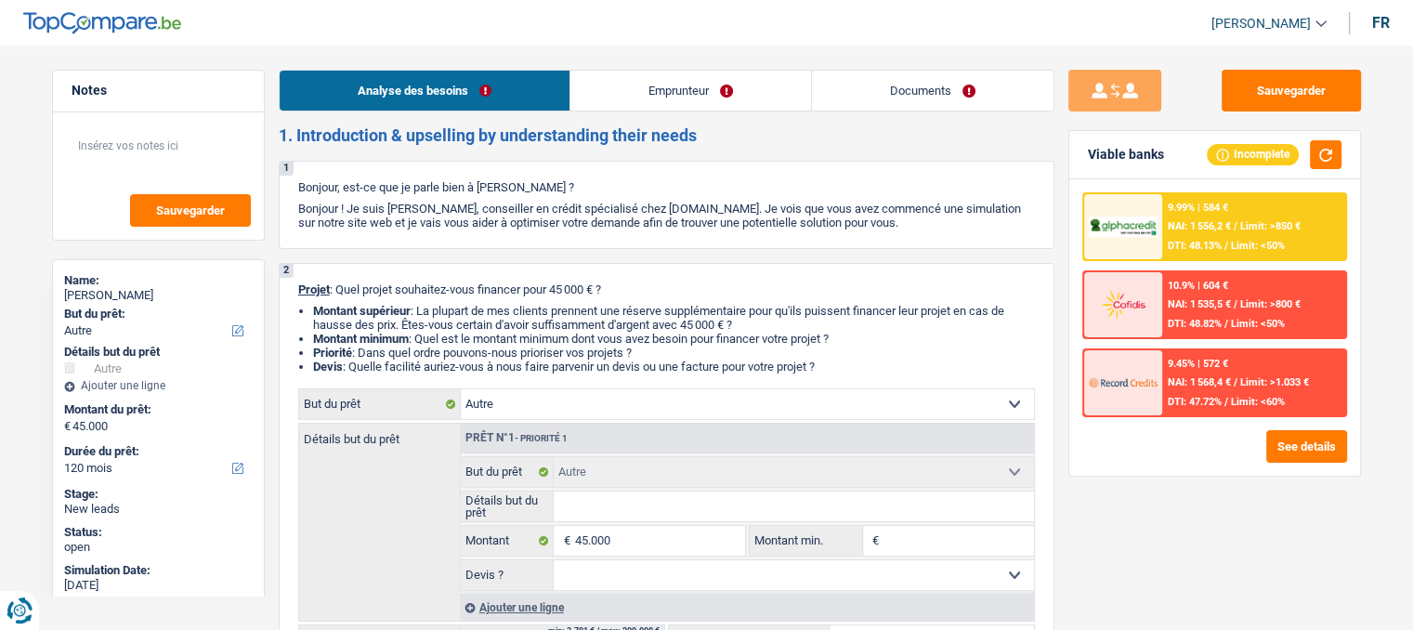
click at [626, 75] on link "Emprunteur" at bounding box center [690, 91] width 241 height 40
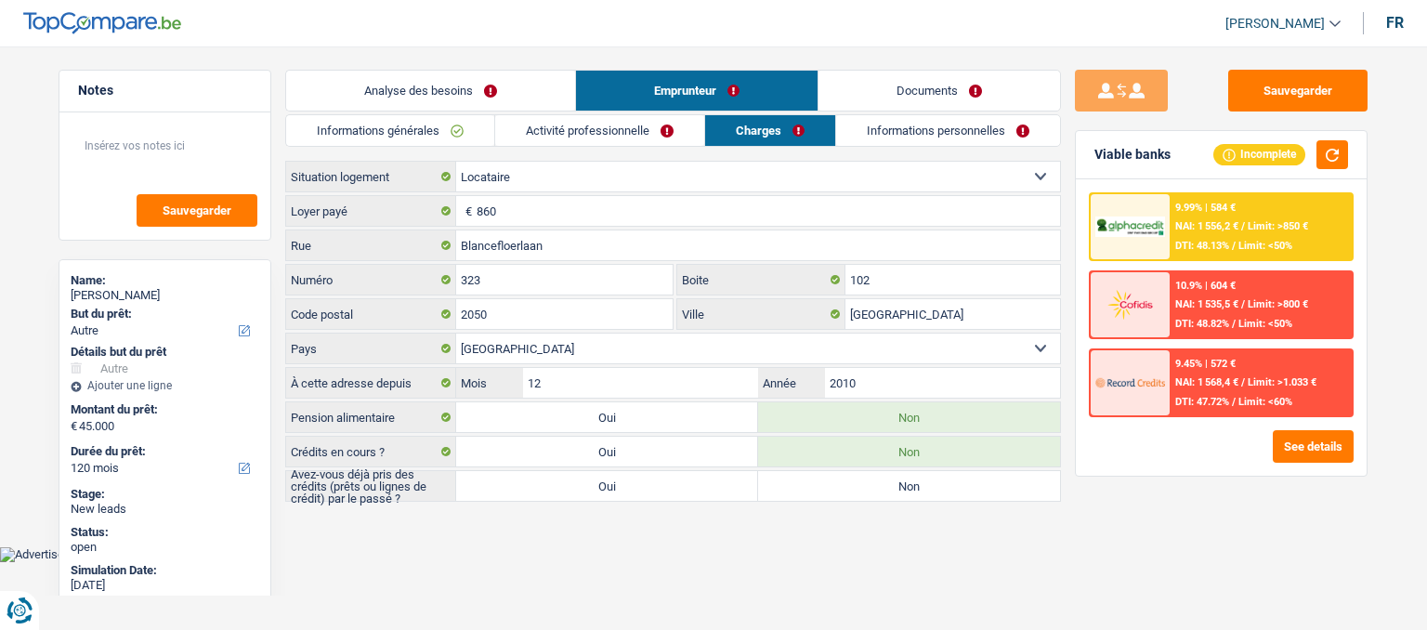
click at [437, 121] on link "Informations générales" at bounding box center [390, 130] width 208 height 31
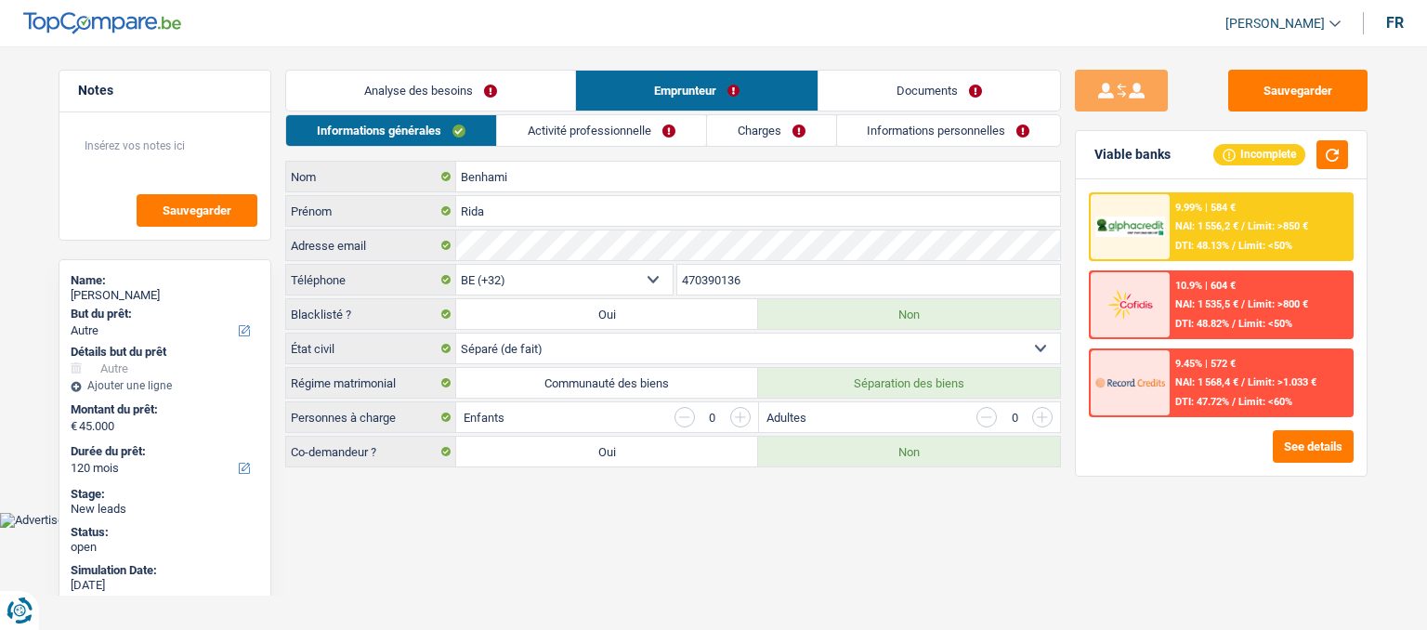
click at [349, 452] on label "Co-demandeur ?" at bounding box center [371, 452] width 170 height 30
click at [603, 136] on link "Activité professionnelle" at bounding box center [601, 130] width 209 height 31
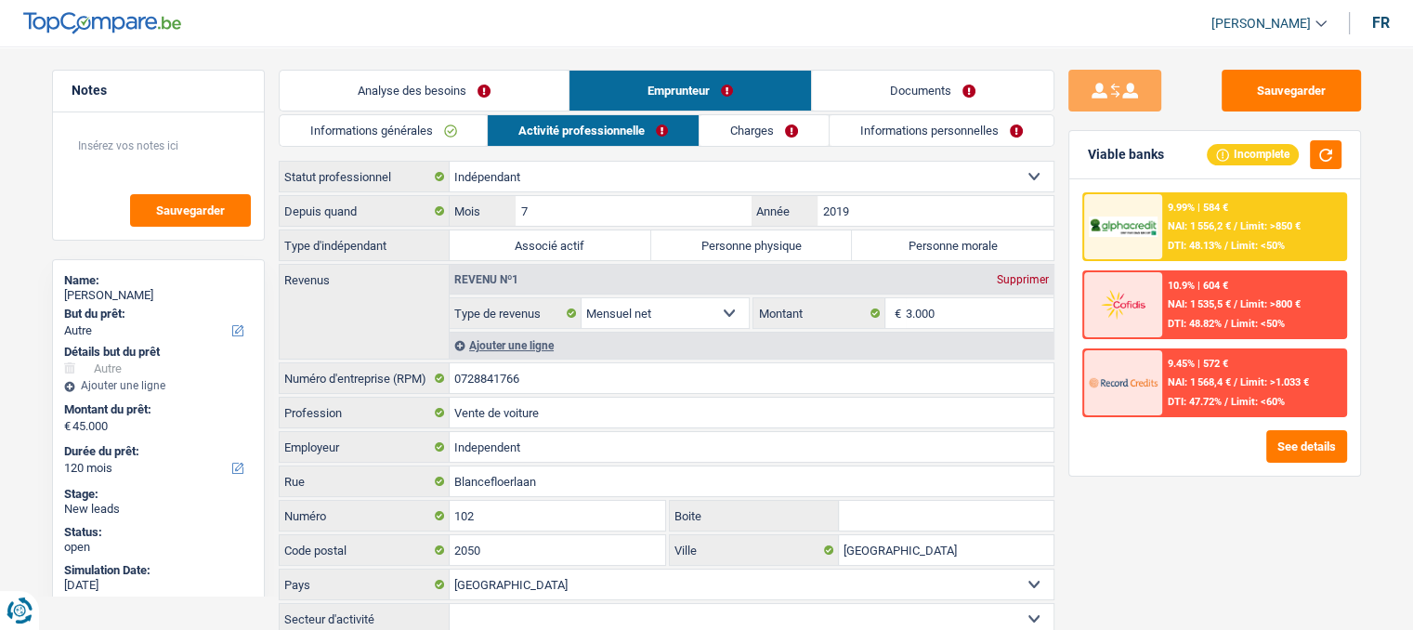
click at [775, 130] on link "Charges" at bounding box center [764, 130] width 129 height 31
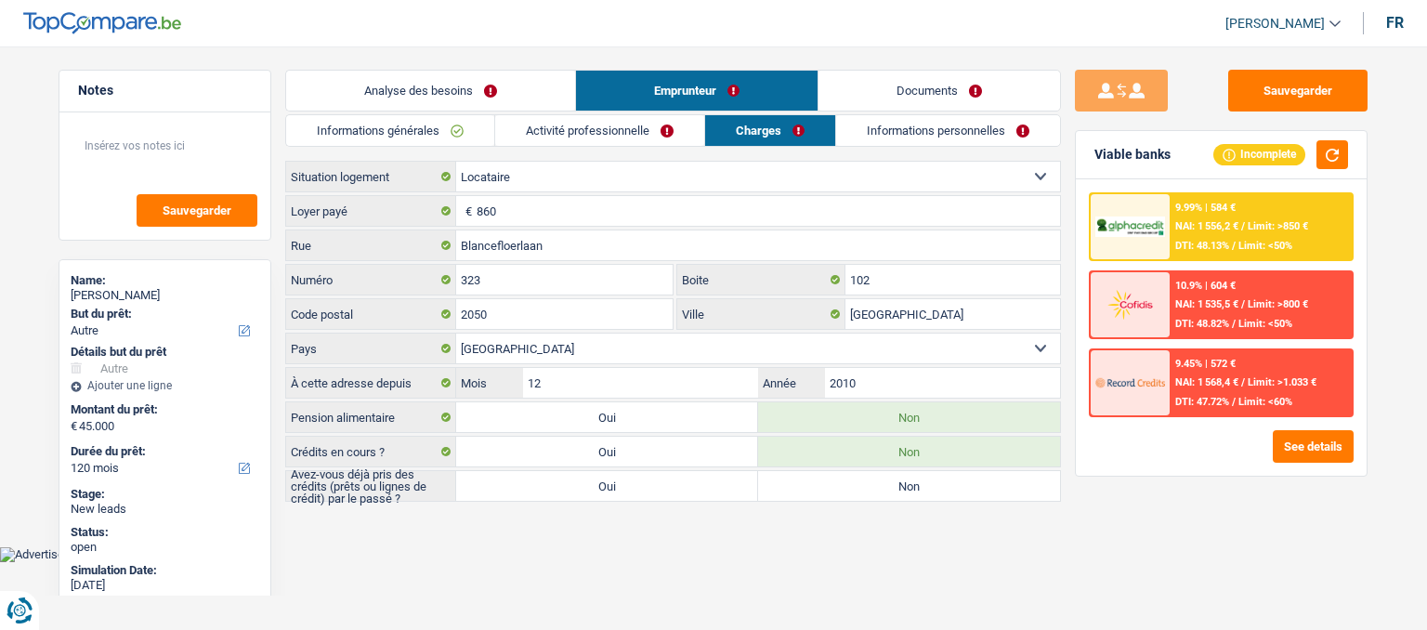
click at [872, 127] on link "Informations personnelles" at bounding box center [948, 130] width 224 height 31
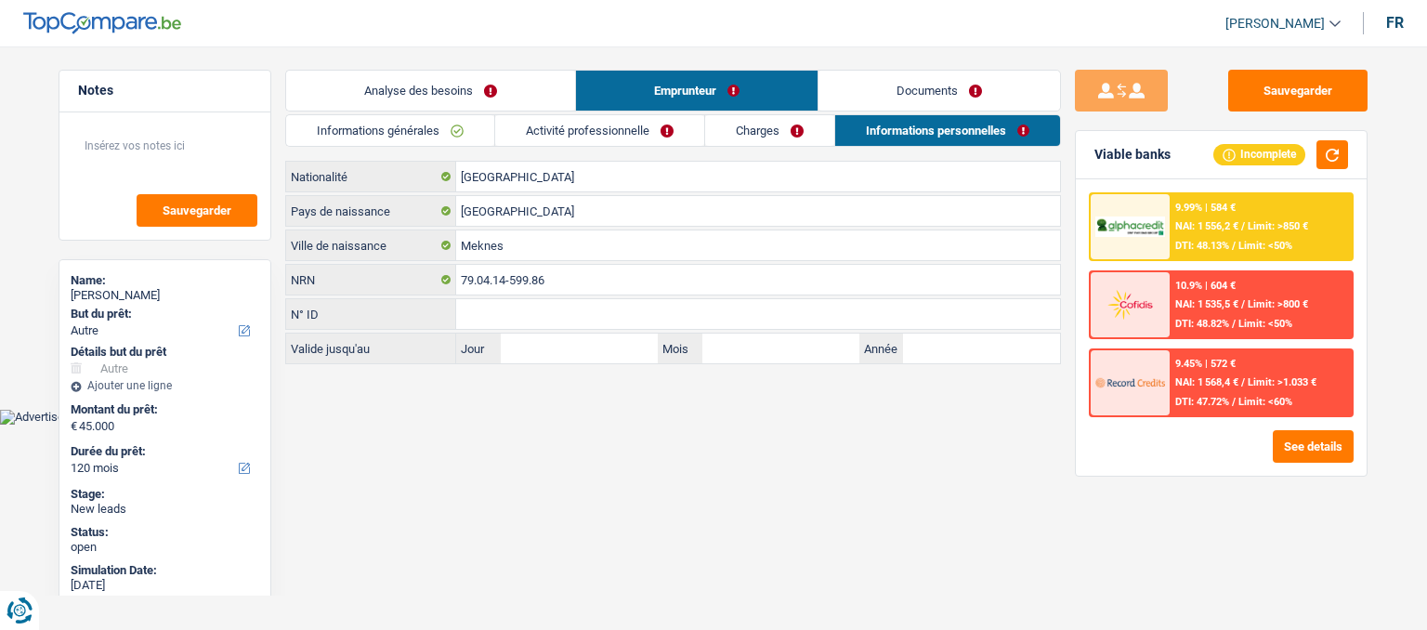
click at [526, 98] on link "Analyse des besoins" at bounding box center [430, 91] width 289 height 40
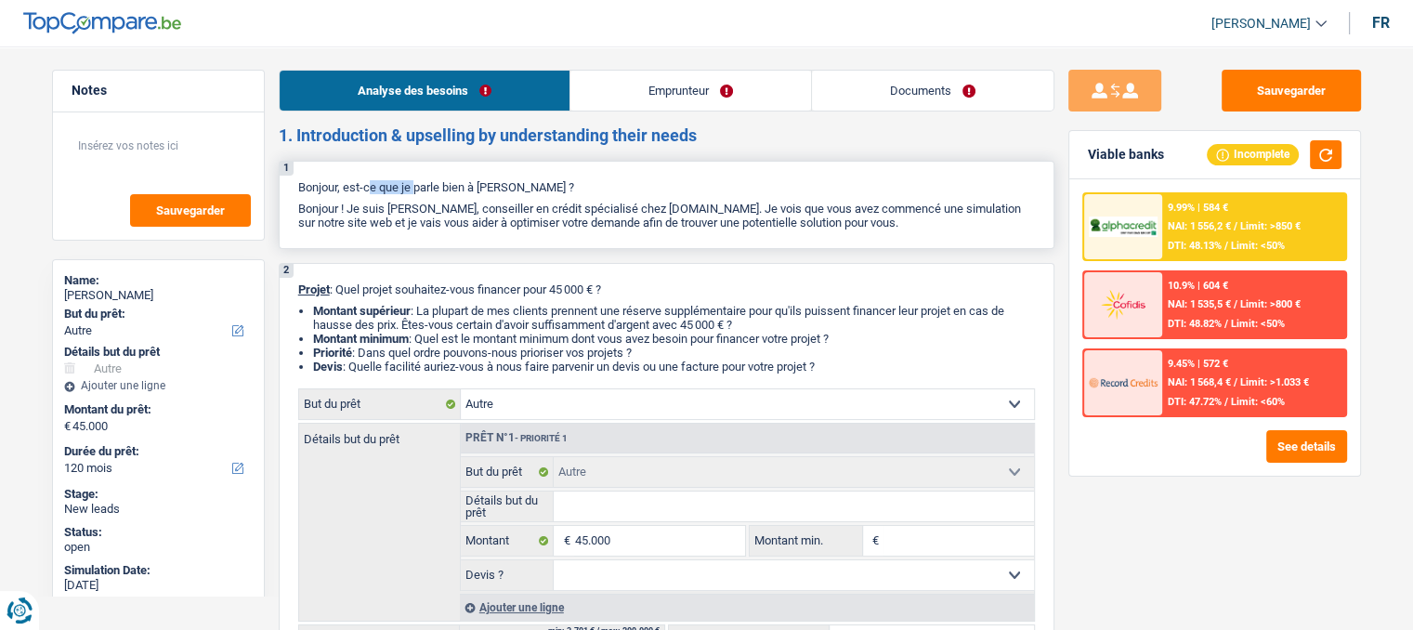
drag, startPoint x: 306, startPoint y: 187, endPoint x: 352, endPoint y: 176, distance: 47.8
click at [352, 176] on div "1 Bonjour, est-ce que je parle bien à [PERSON_NAME] ? Bonjour ! Je suis [PERSON…" at bounding box center [667, 205] width 776 height 88
